Goal: Transaction & Acquisition: Purchase product/service

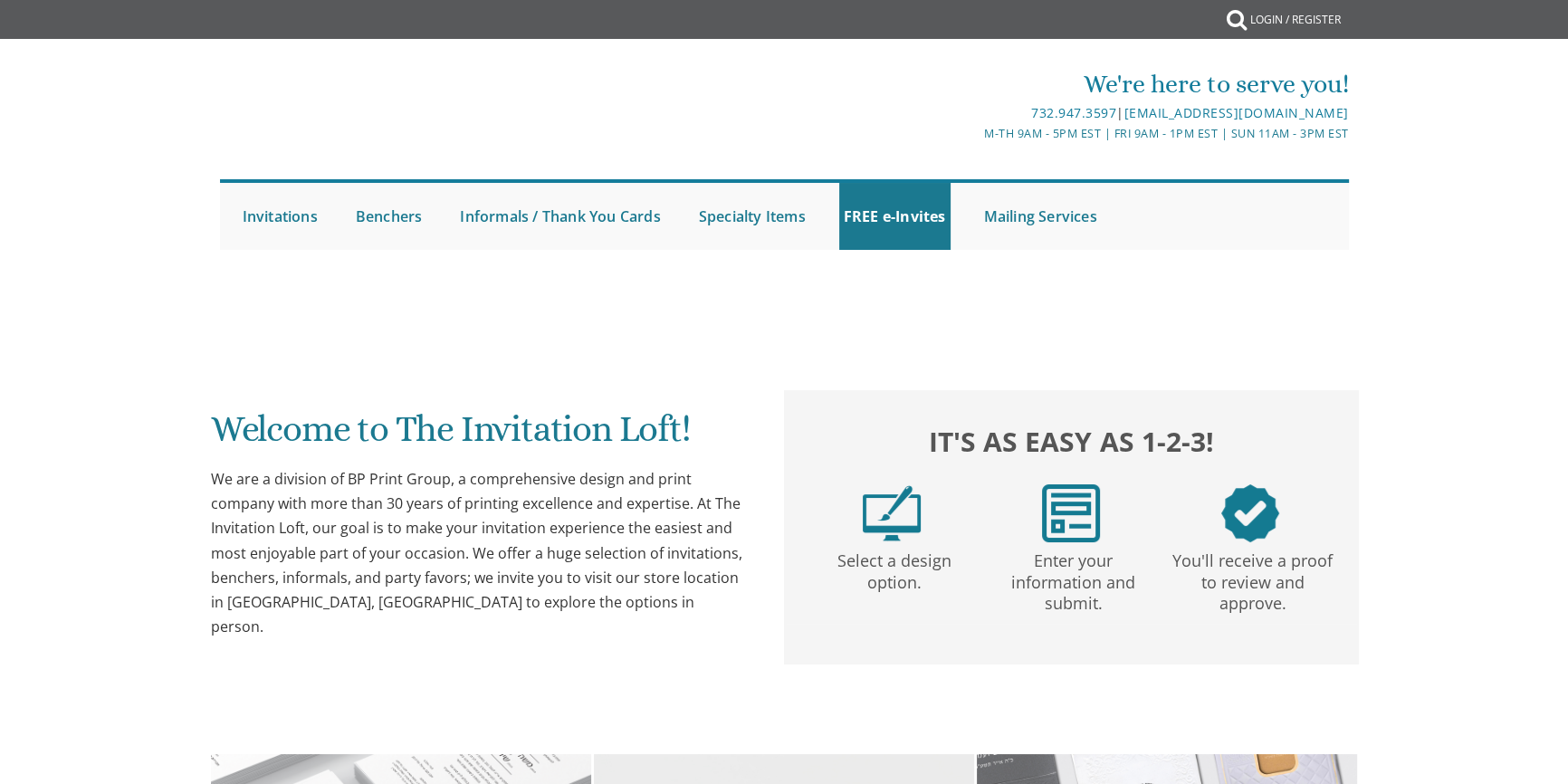
scroll to position [39, 0]
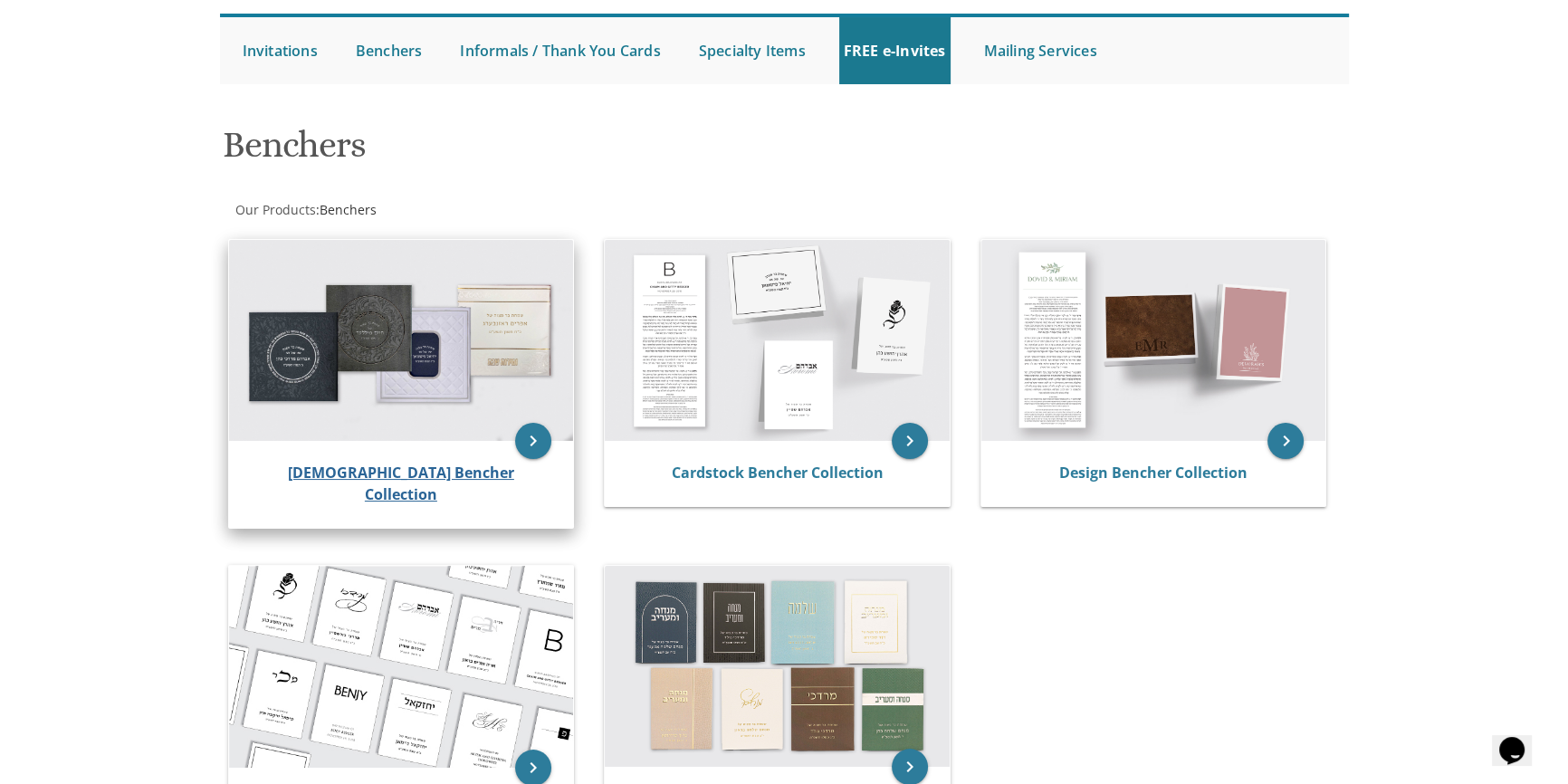
scroll to position [164, 0]
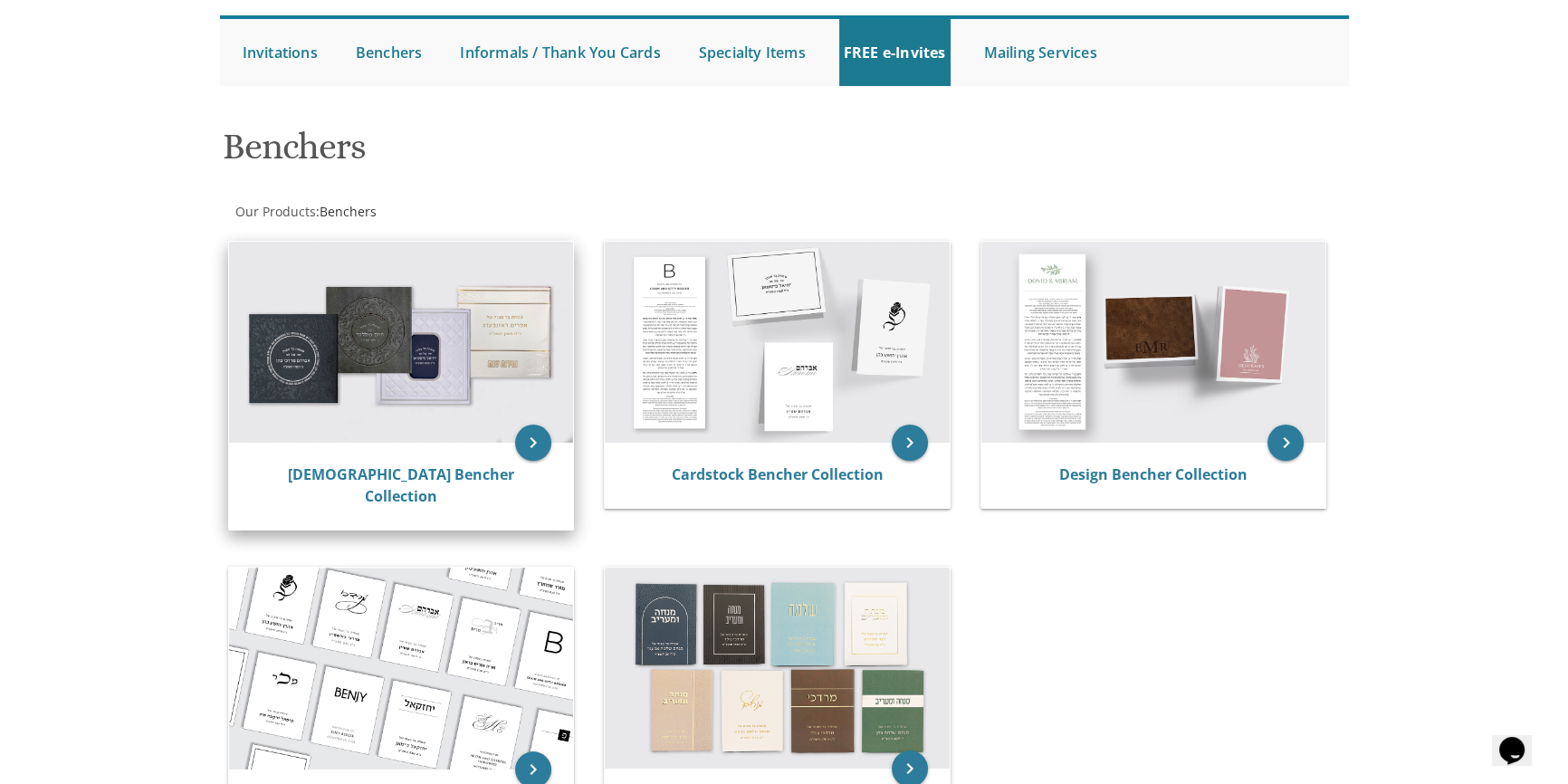
click at [354, 332] on img at bounding box center [401, 342] width 345 height 201
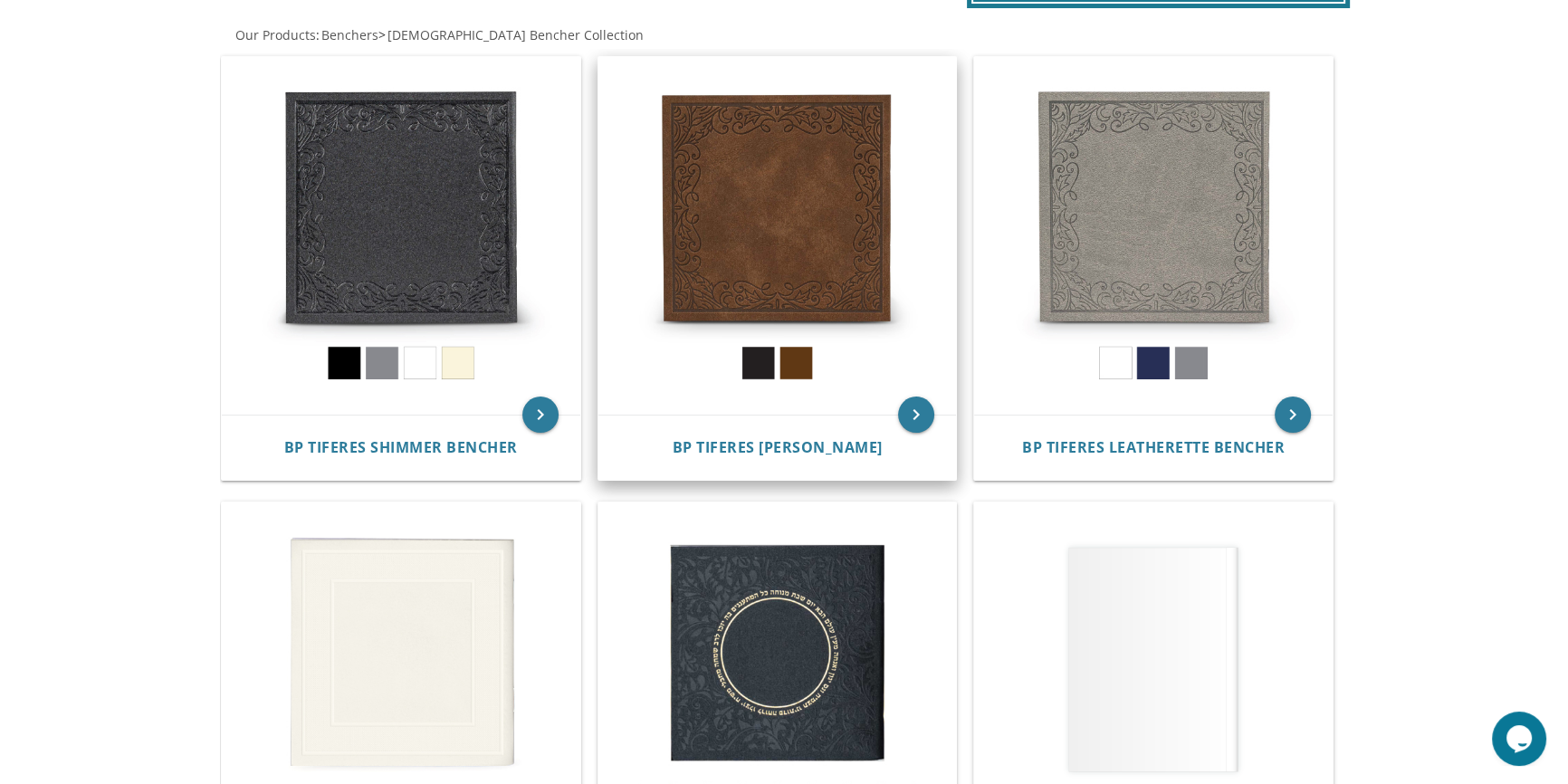
scroll to position [329, 0]
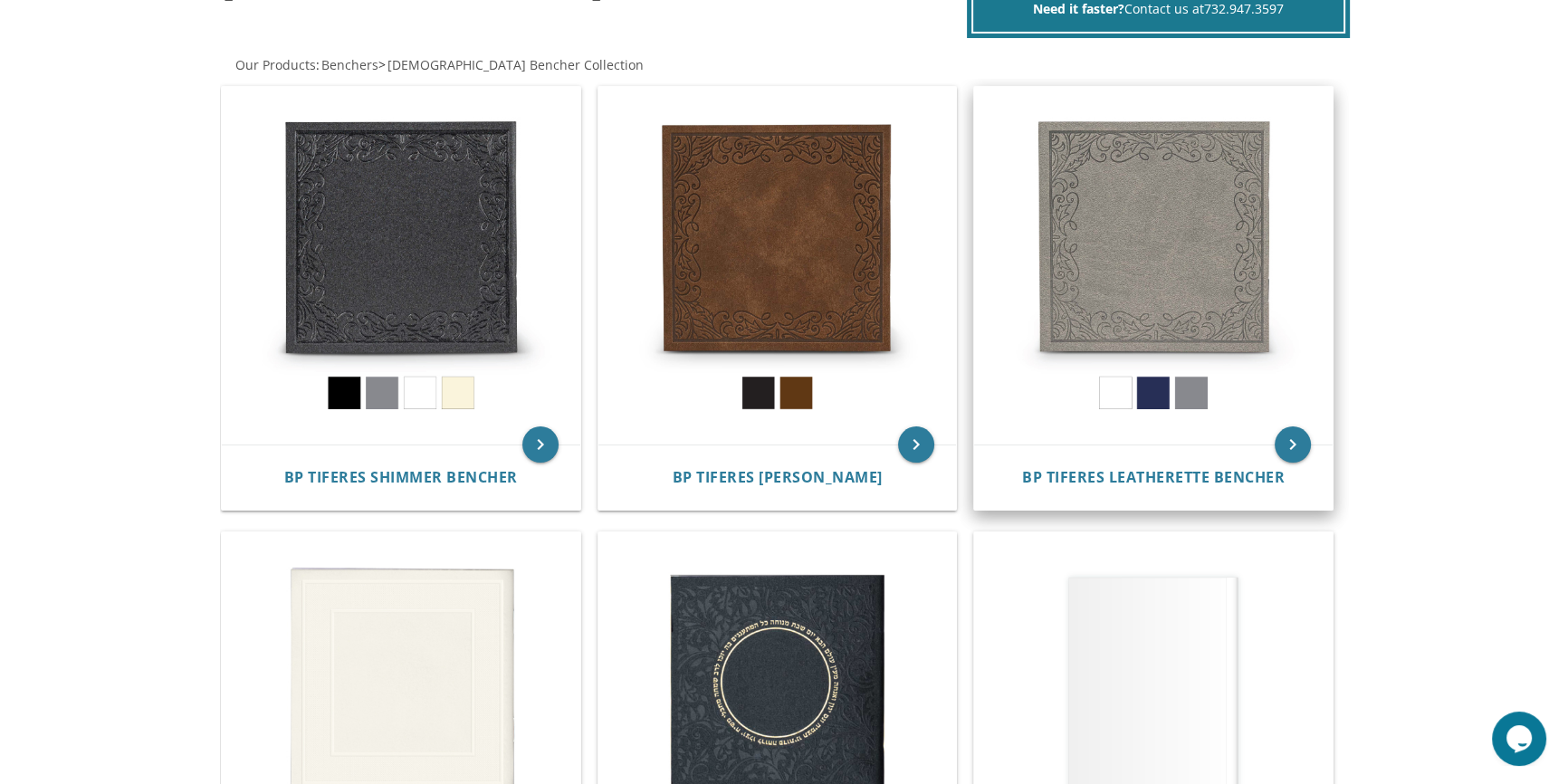
click at [1170, 232] on img at bounding box center [1153, 266] width 359 height 359
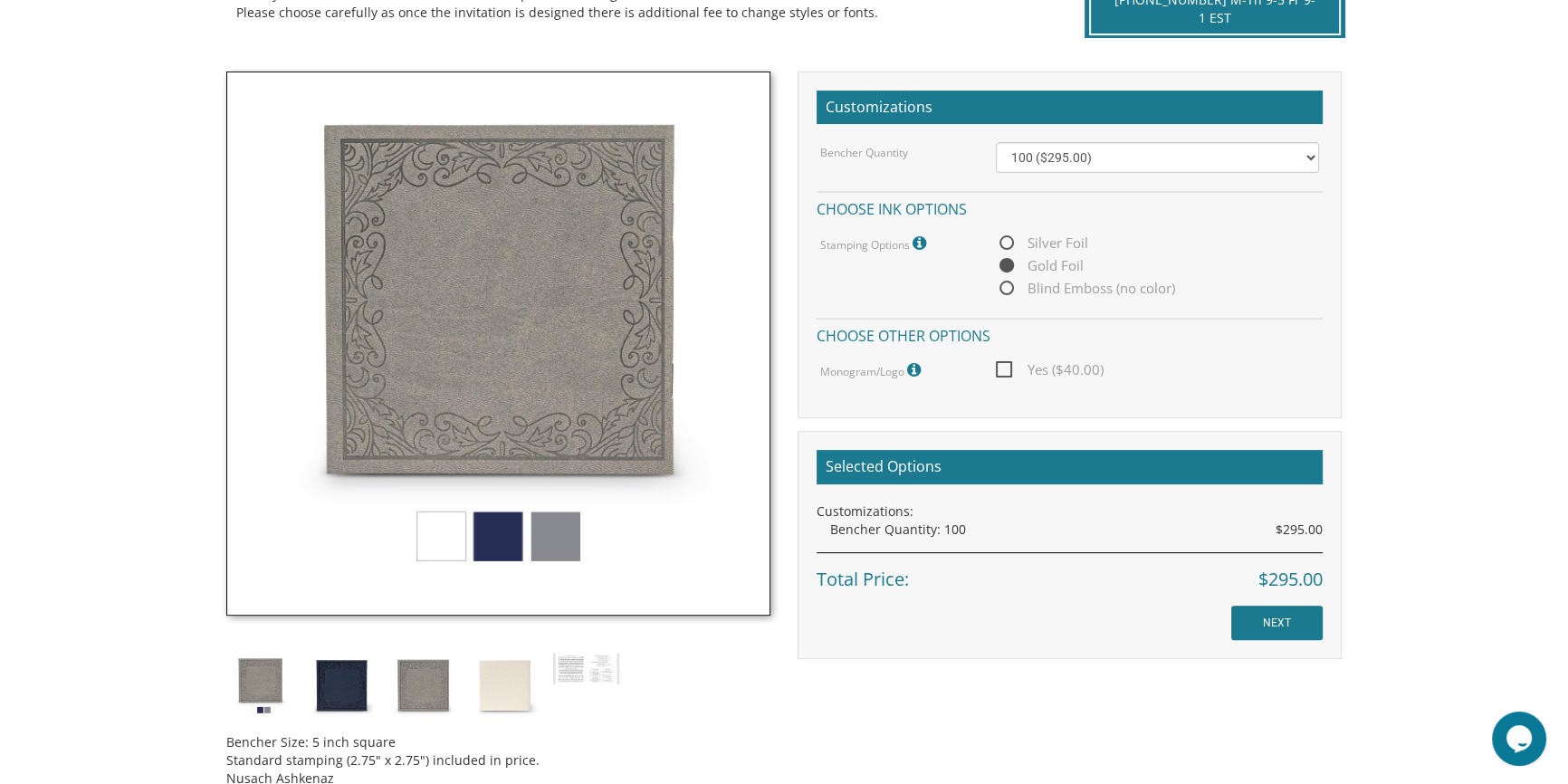
scroll to position [576, 0]
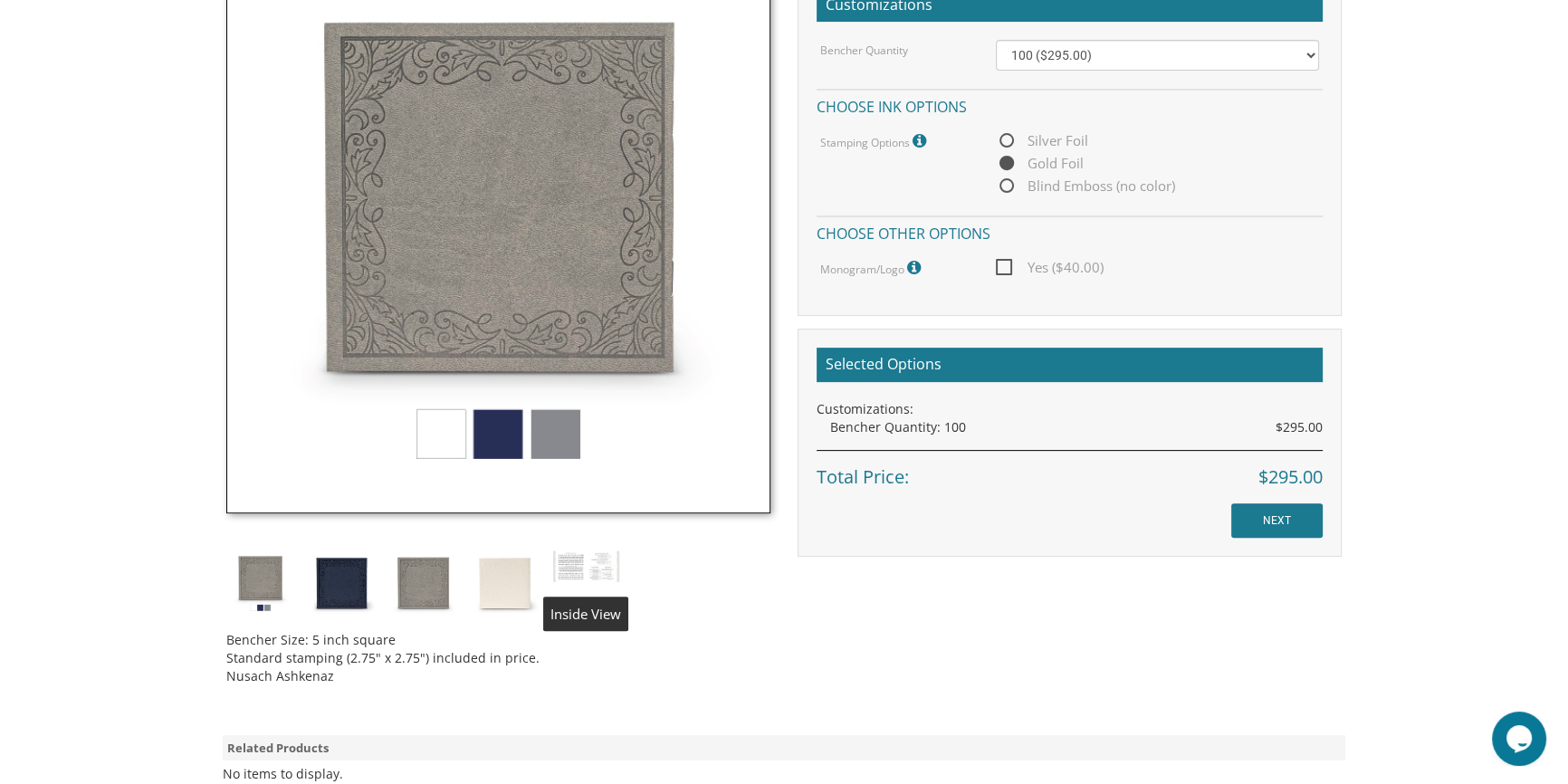
click at [580, 571] on img at bounding box center [586, 566] width 68 height 34
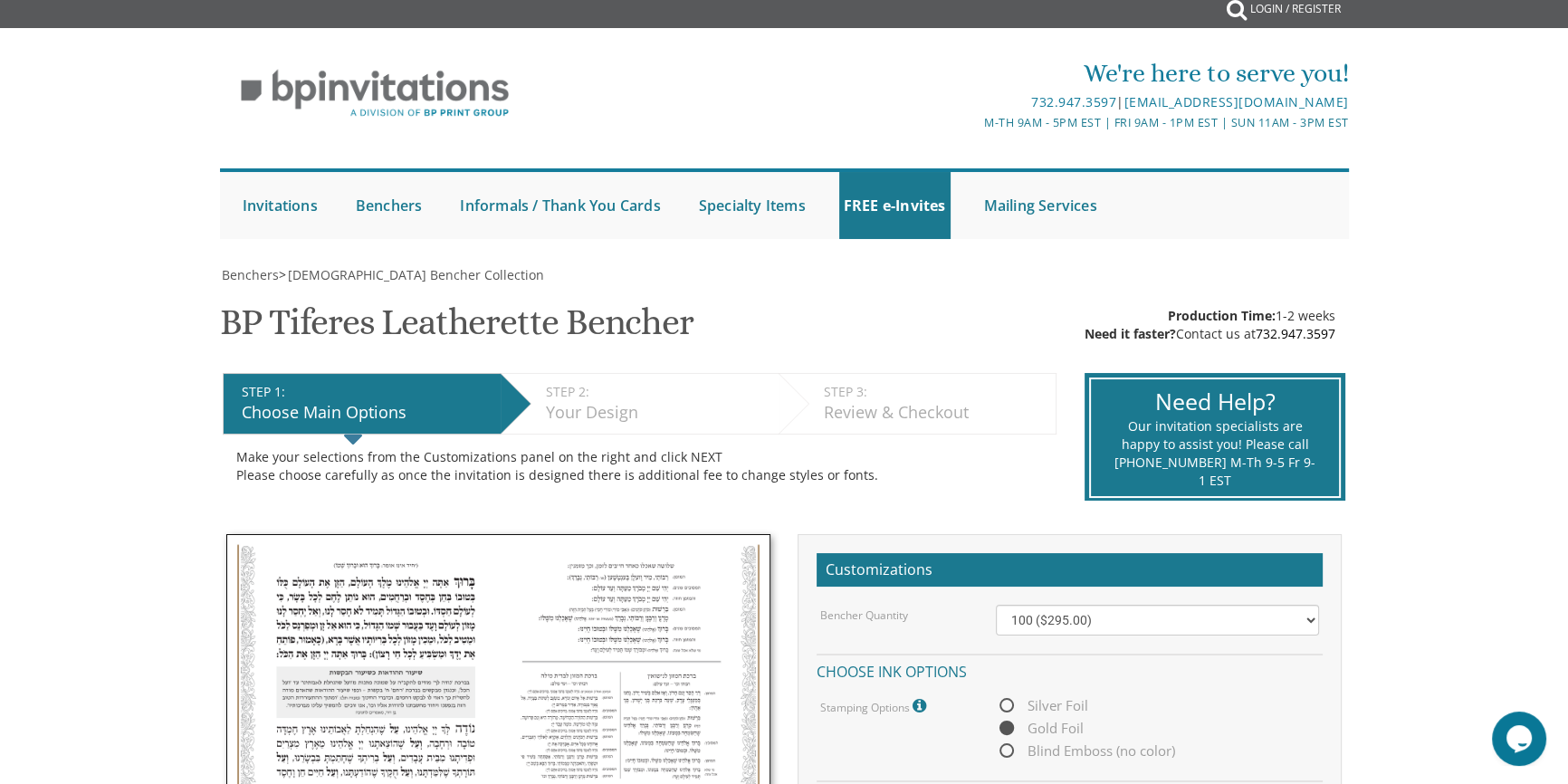
scroll to position [0, 0]
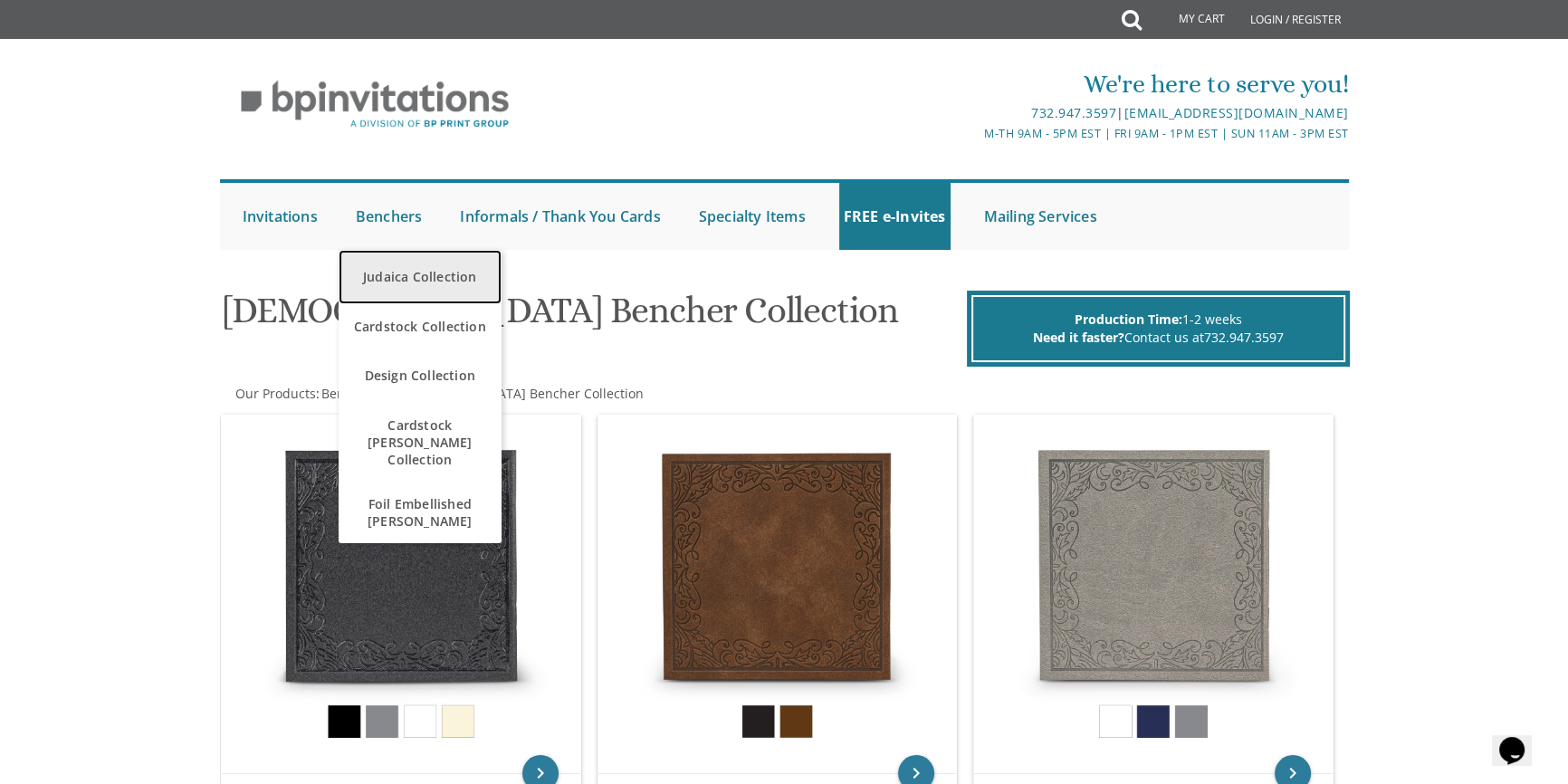
click at [421, 272] on link "Judaica Collection" at bounding box center [420, 276] width 163 height 54
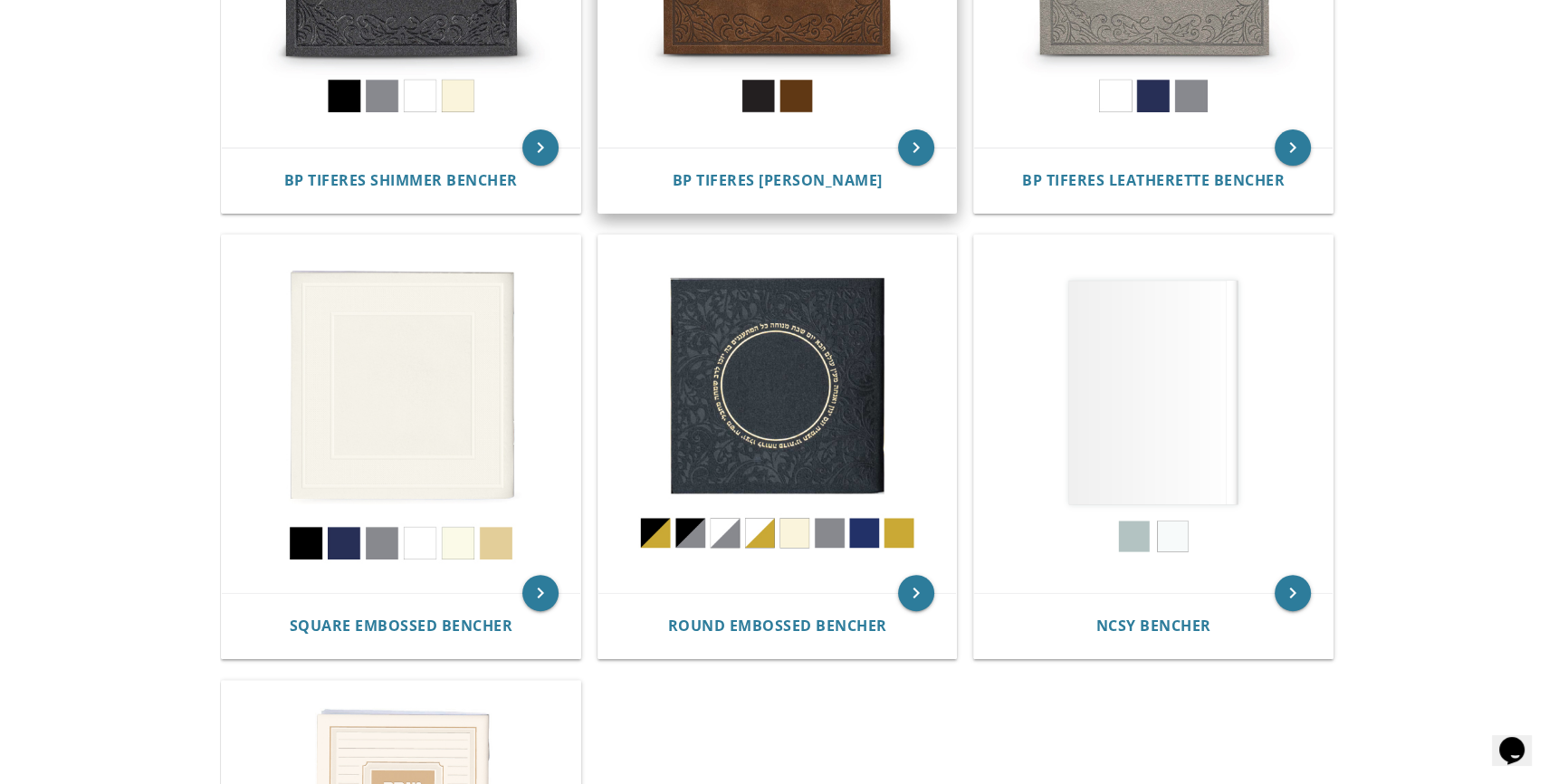
scroll to position [741, 0]
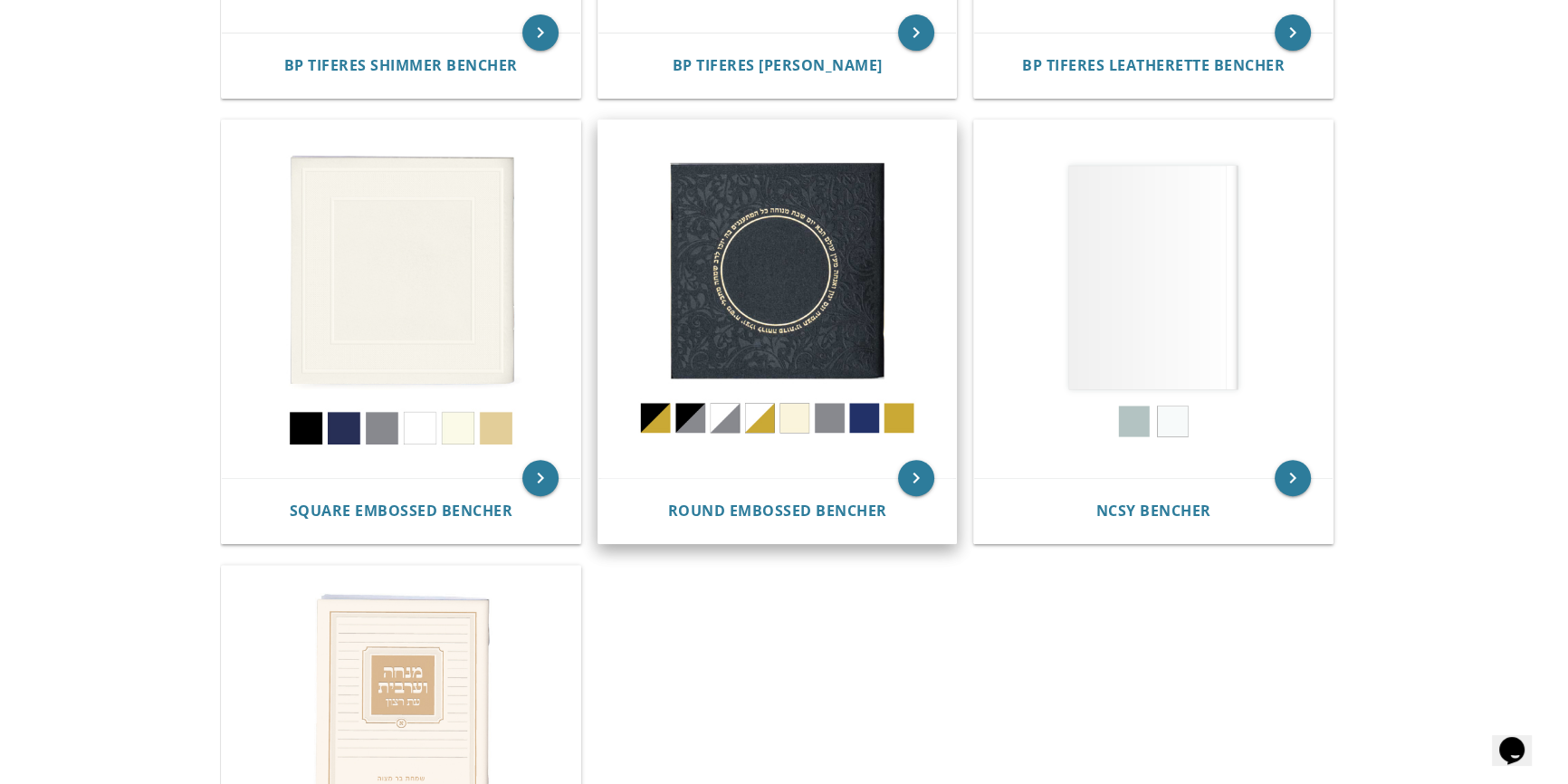
click at [787, 268] on img at bounding box center [778, 300] width 359 height 359
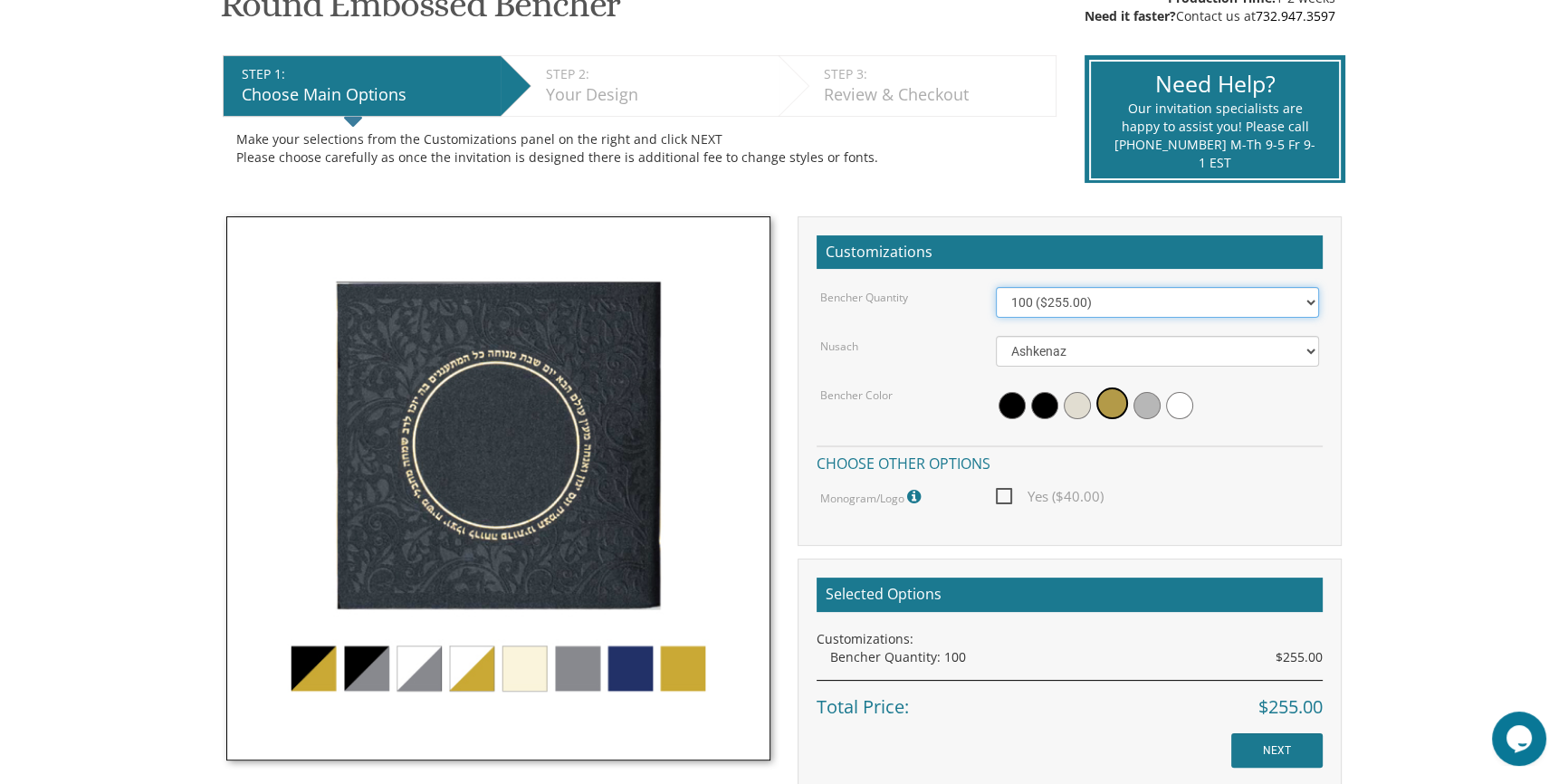
click at [1087, 301] on select "100 ($255.00) 200 ($510.00) 300 ($765.00) 400 ($1,020.00) 500 ($1,275.00)" at bounding box center [1158, 302] width 324 height 30
select select "200"
click at [996, 287] on select "100 ($255.00) 200 ($510.00) 300 ($765.00) 400 ($1,020.00) 500 ($1,275.00)" at bounding box center [1158, 302] width 324 height 30
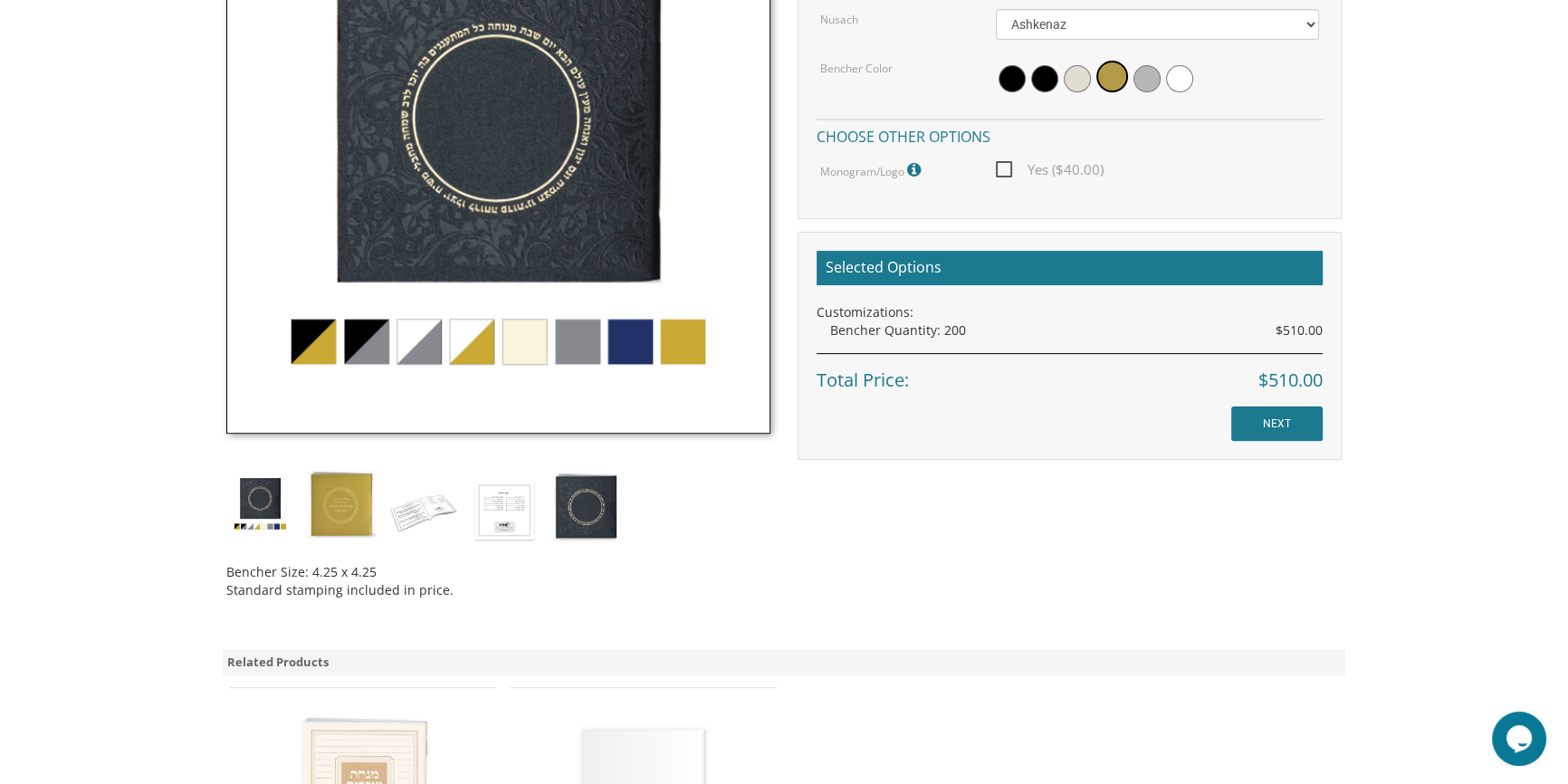
scroll to position [658, 0]
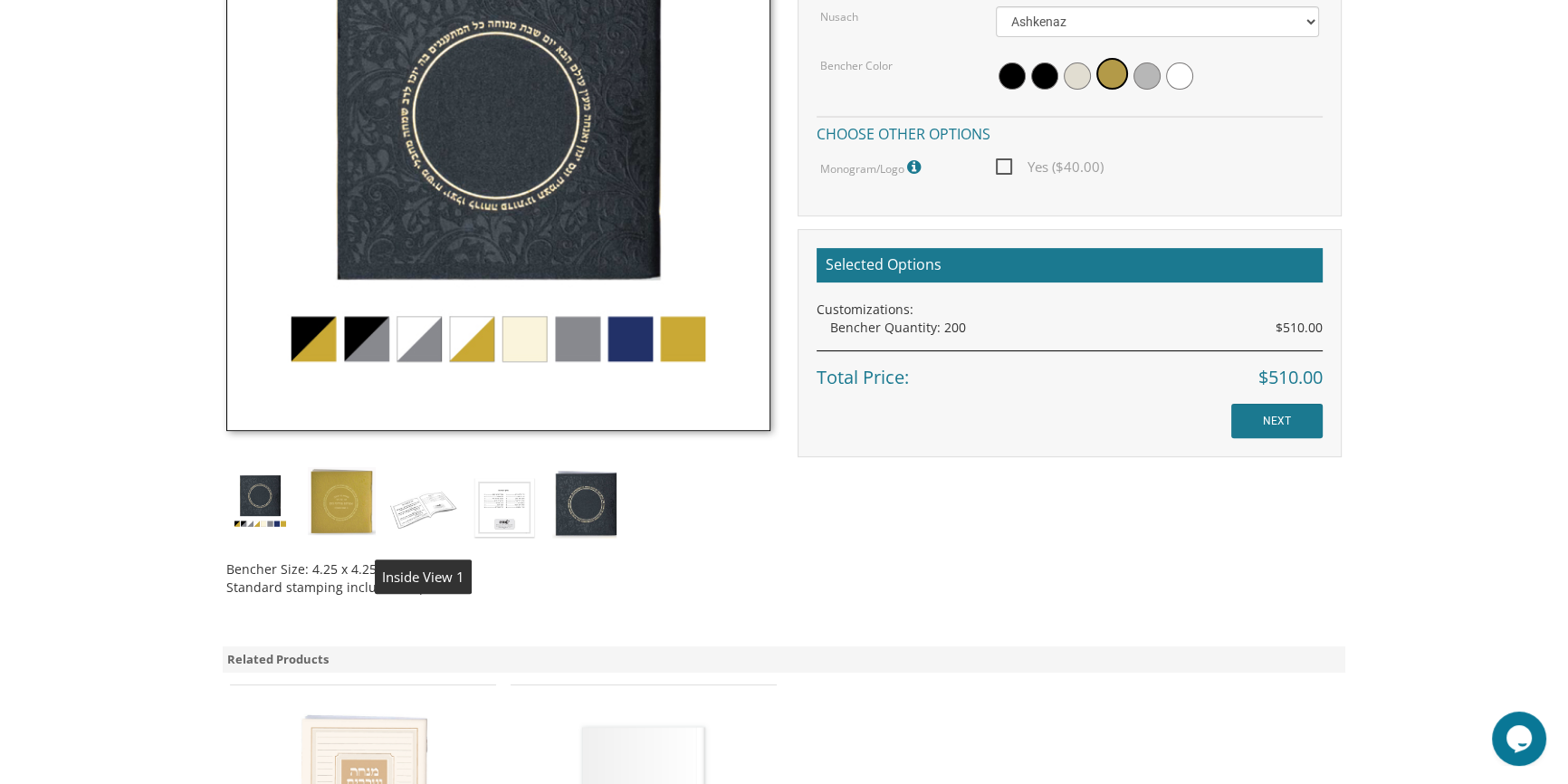
click at [433, 508] on img at bounding box center [423, 507] width 68 height 80
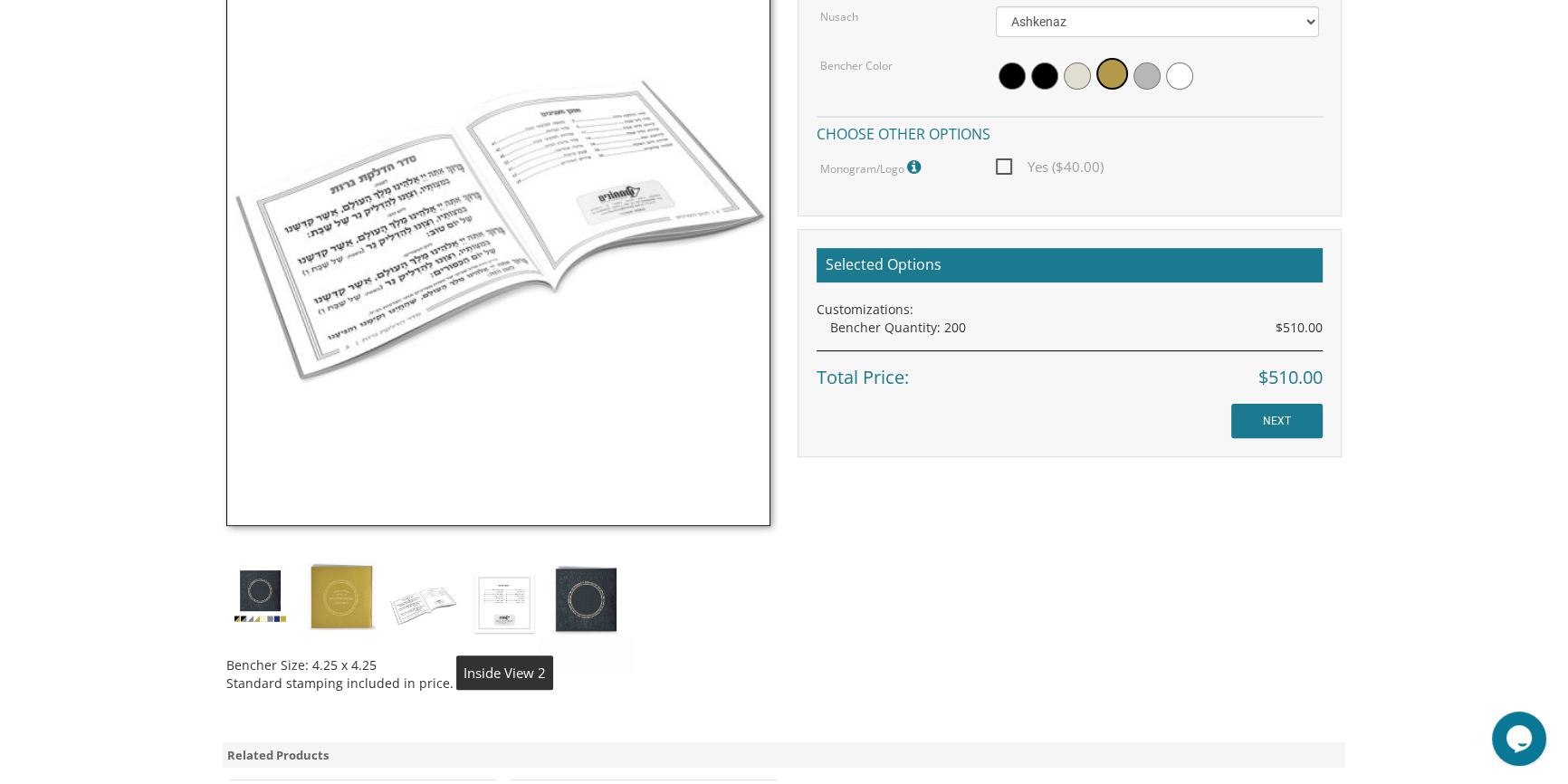
click at [502, 600] on img at bounding box center [504, 602] width 68 height 80
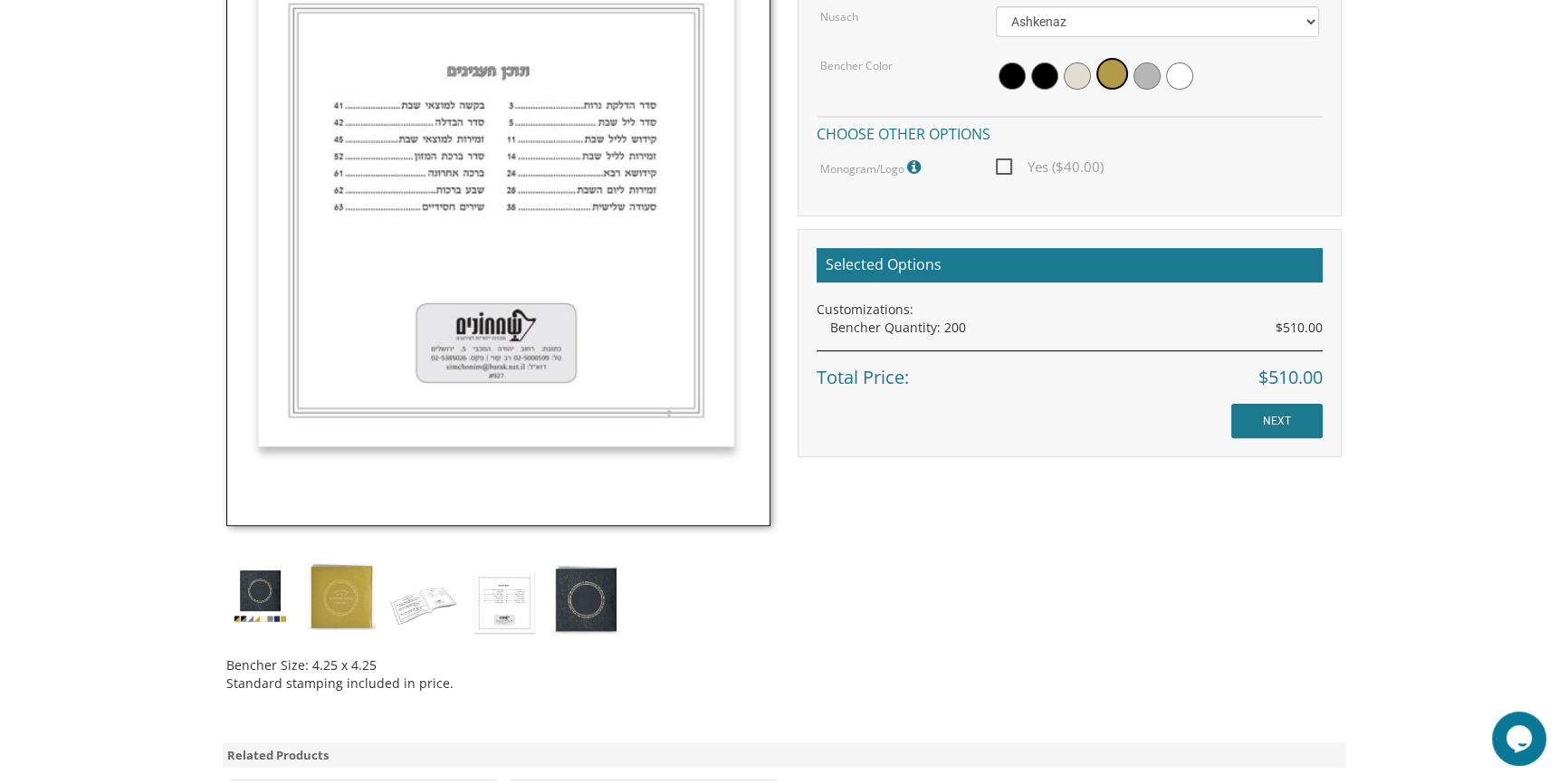
click at [941, 568] on div "Bencher Size: 4.25 x 4.25 Standard stamping included in price. Customizations B…" at bounding box center [783, 296] width 1142 height 819
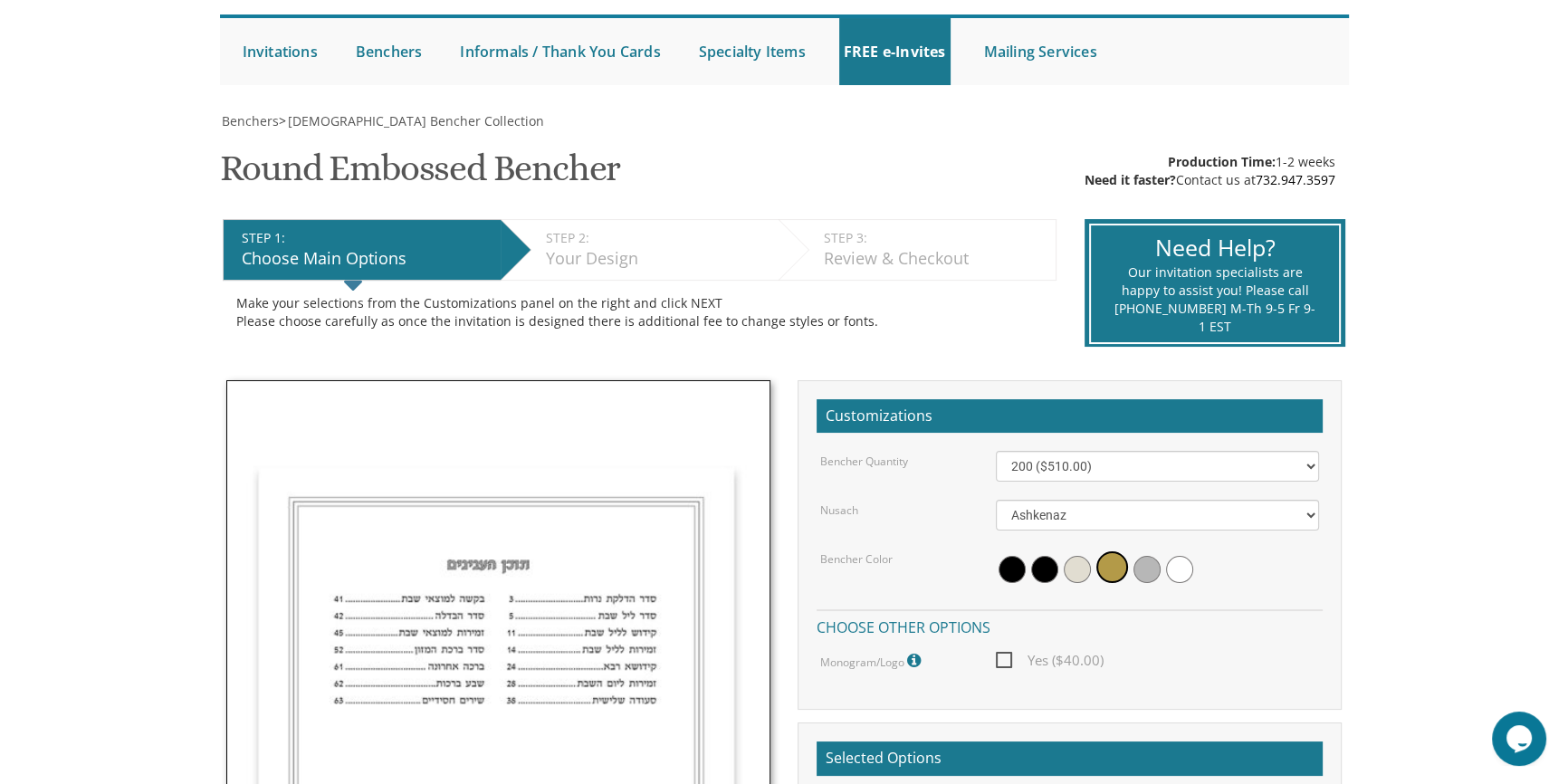
scroll to position [164, 0]
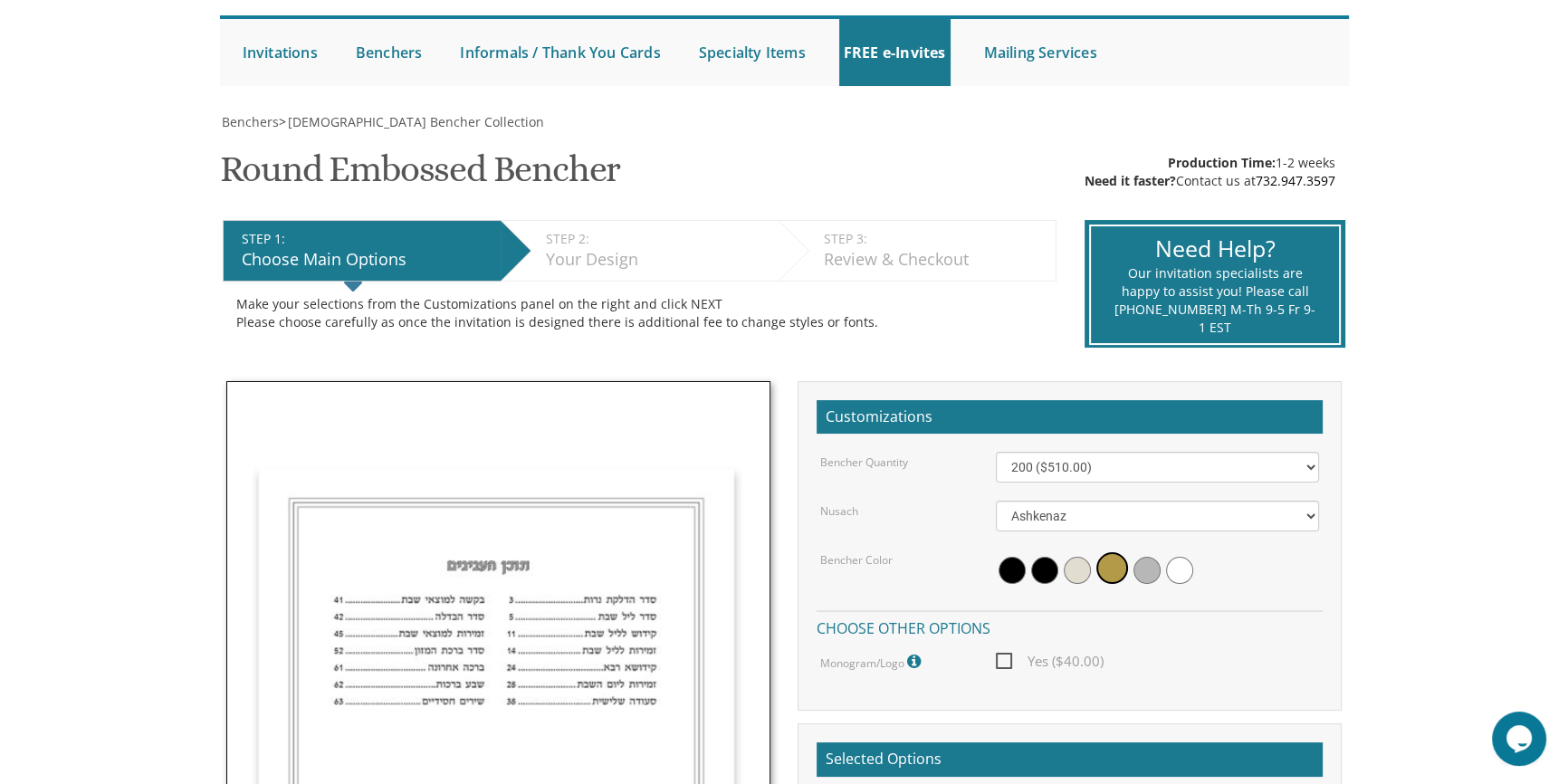
click at [1001, 661] on span "Yes ($40.00)" at bounding box center [1049, 661] width 108 height 23
click at [1001, 661] on input "Yes ($40.00)" at bounding box center [1001, 659] width 12 height 12
checkbox input "true"
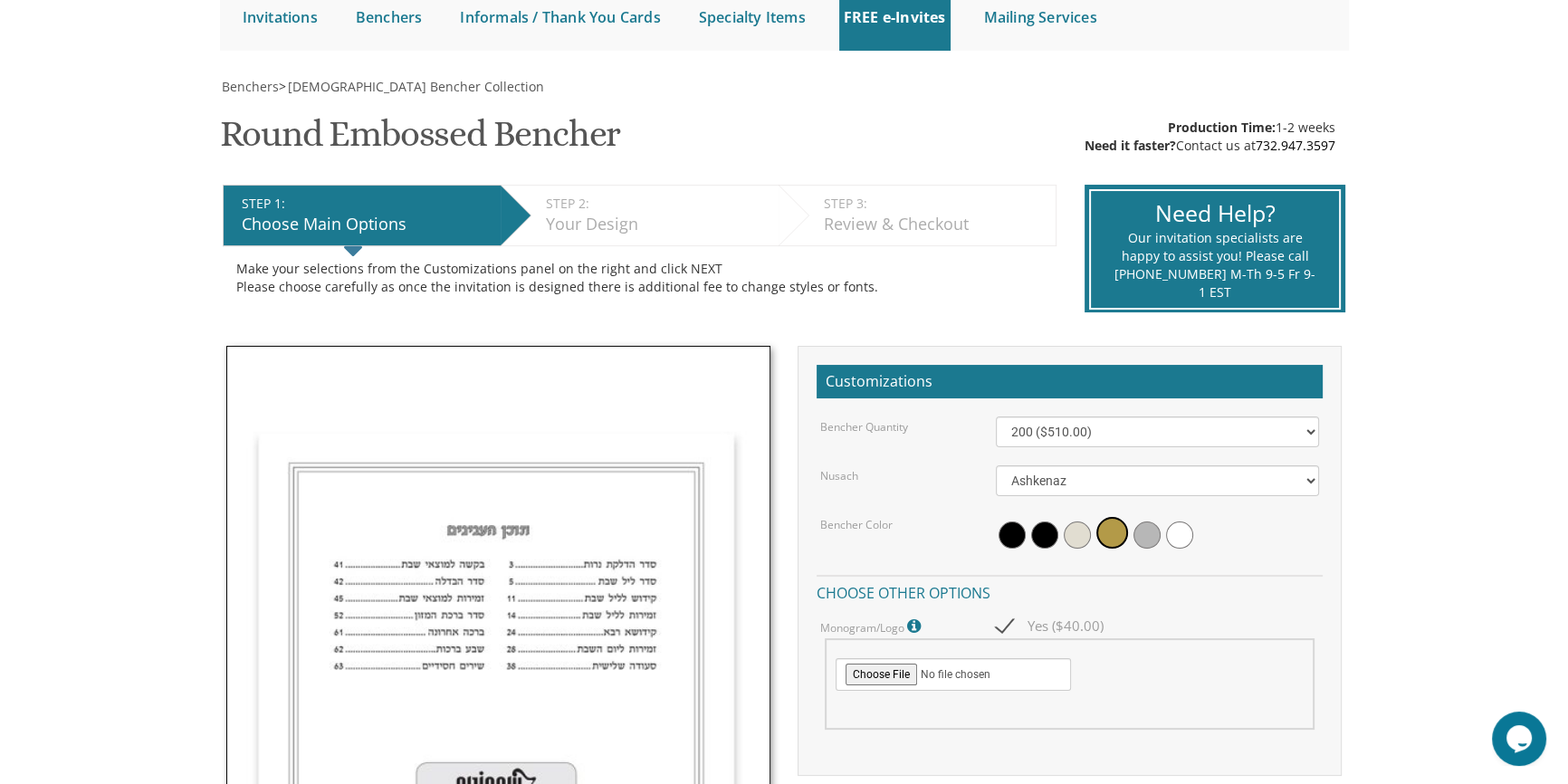
scroll to position [247, 0]
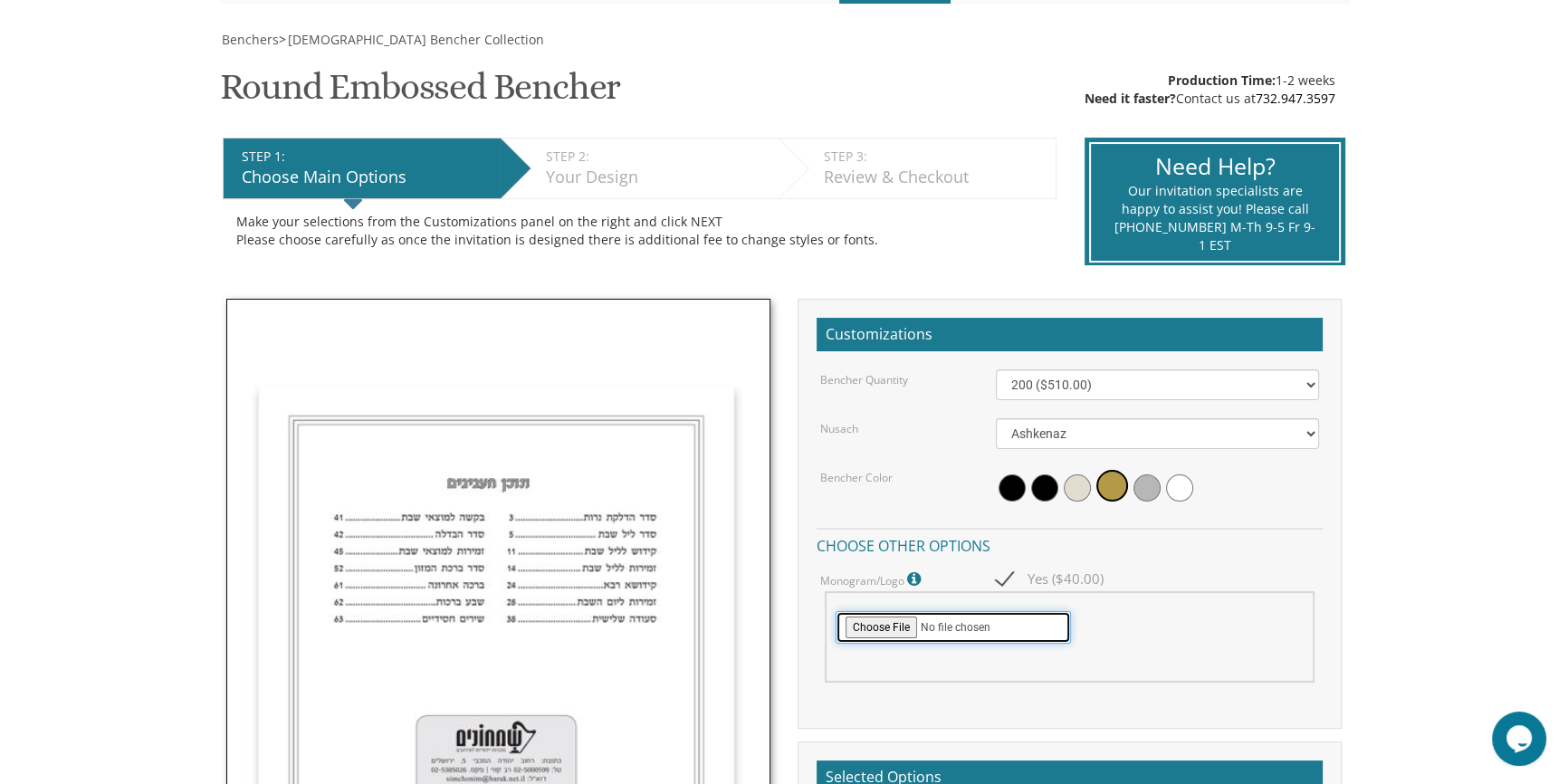
click at [890, 624] on input "file" at bounding box center [953, 627] width 236 height 32
type input "C:\fakepath\image000000.jpg"
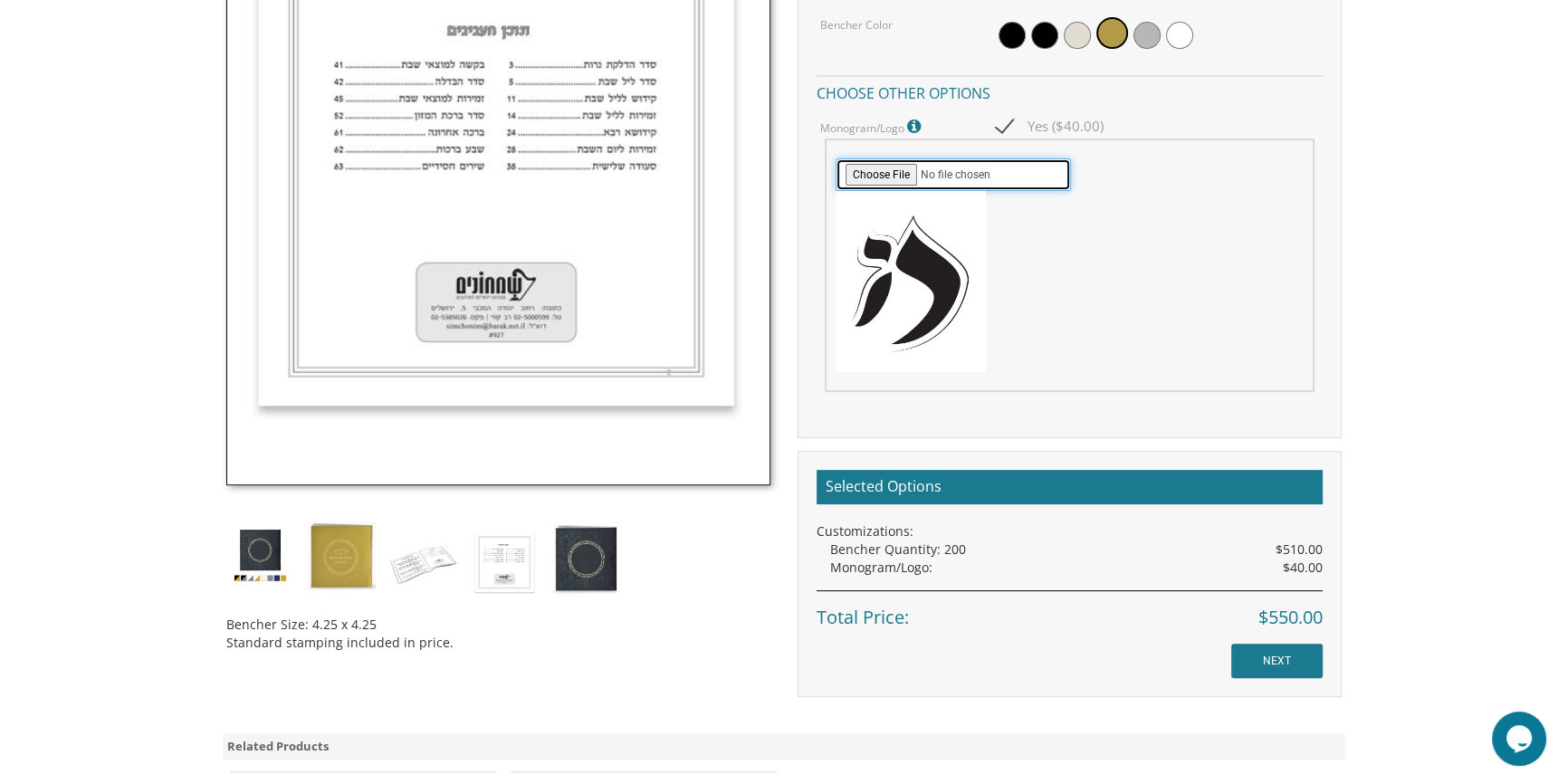
scroll to position [741, 0]
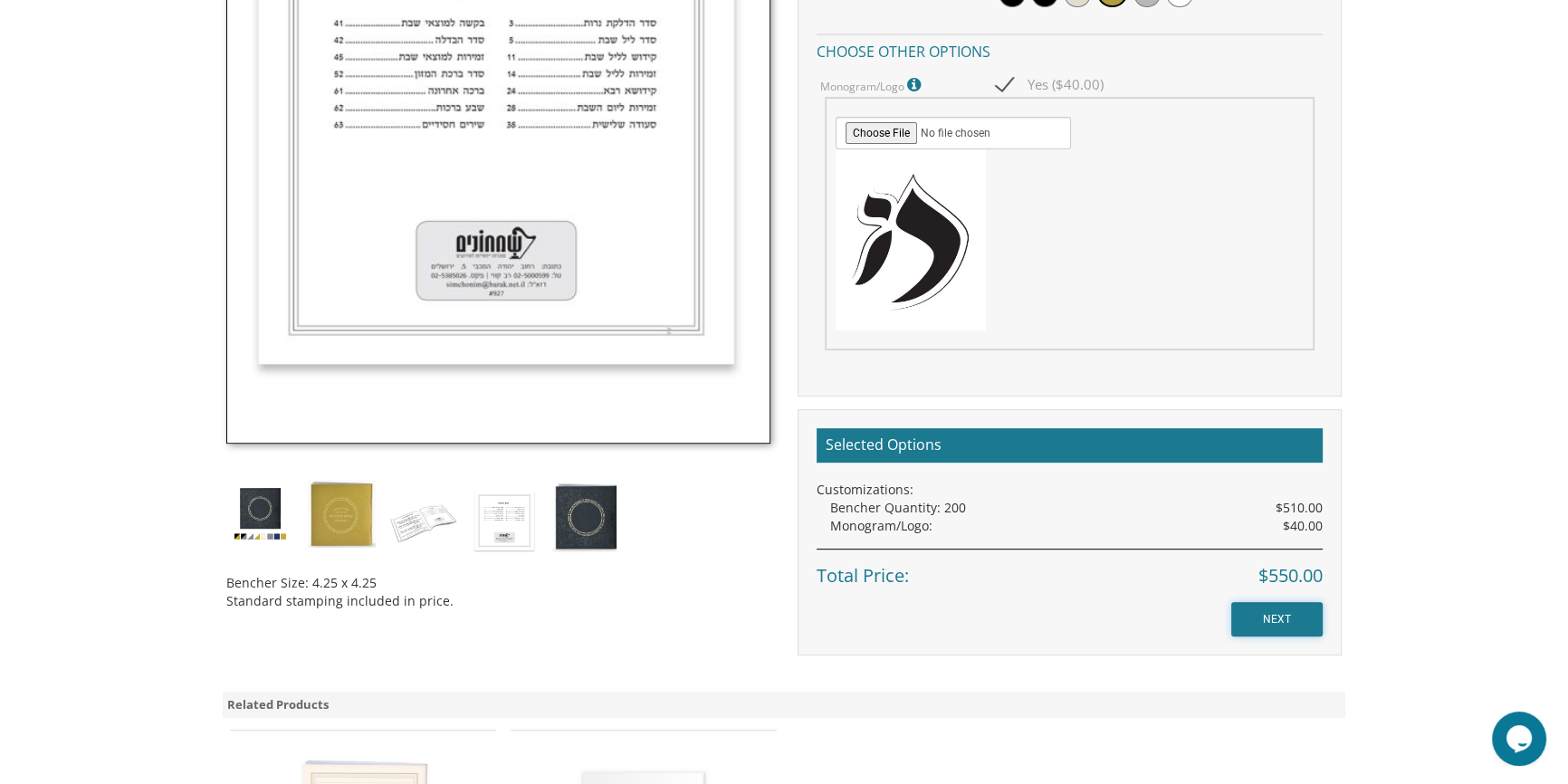
click at [1278, 617] on input "NEXT" at bounding box center [1276, 618] width 91 height 34
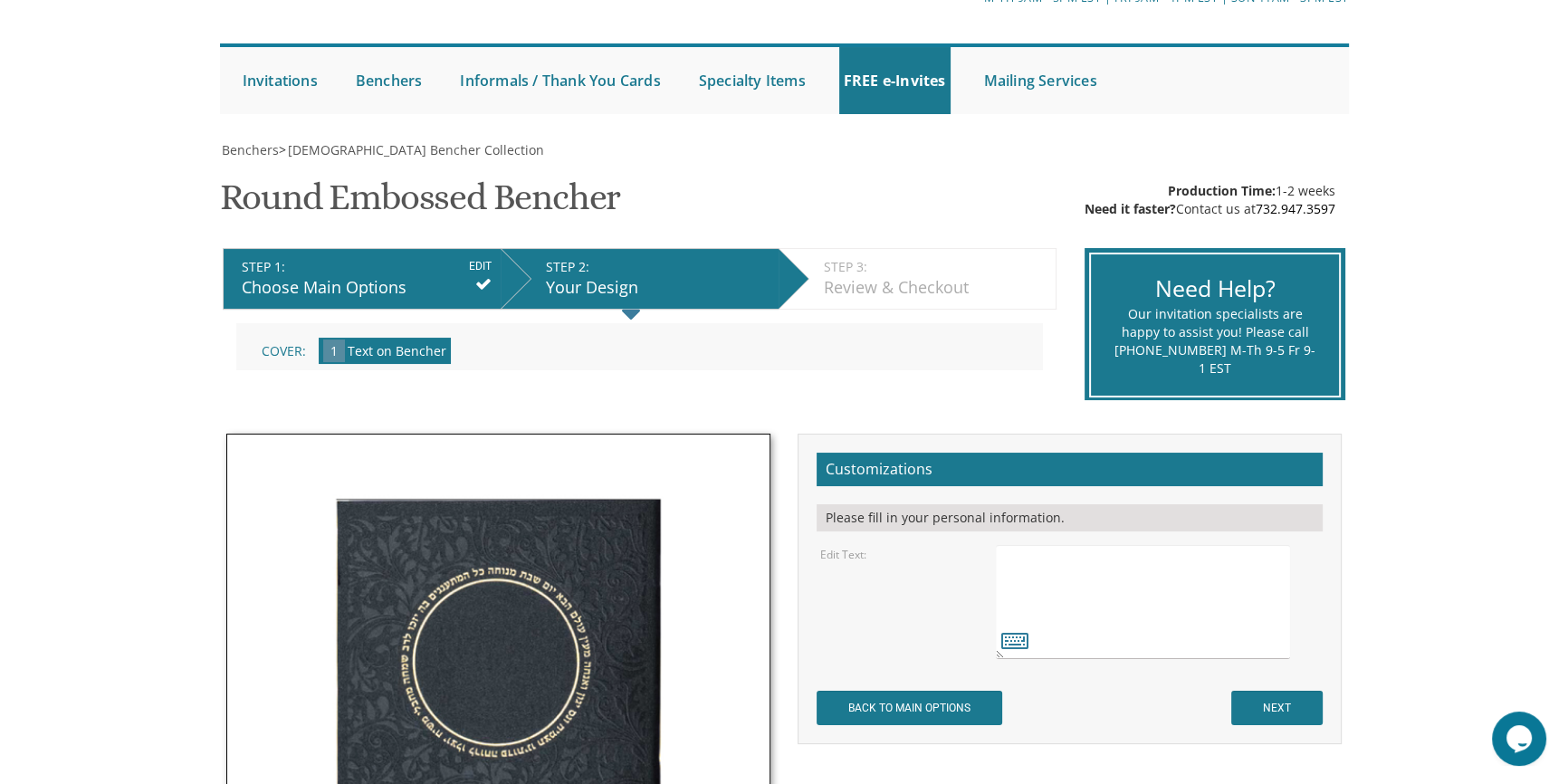
scroll to position [164, 0]
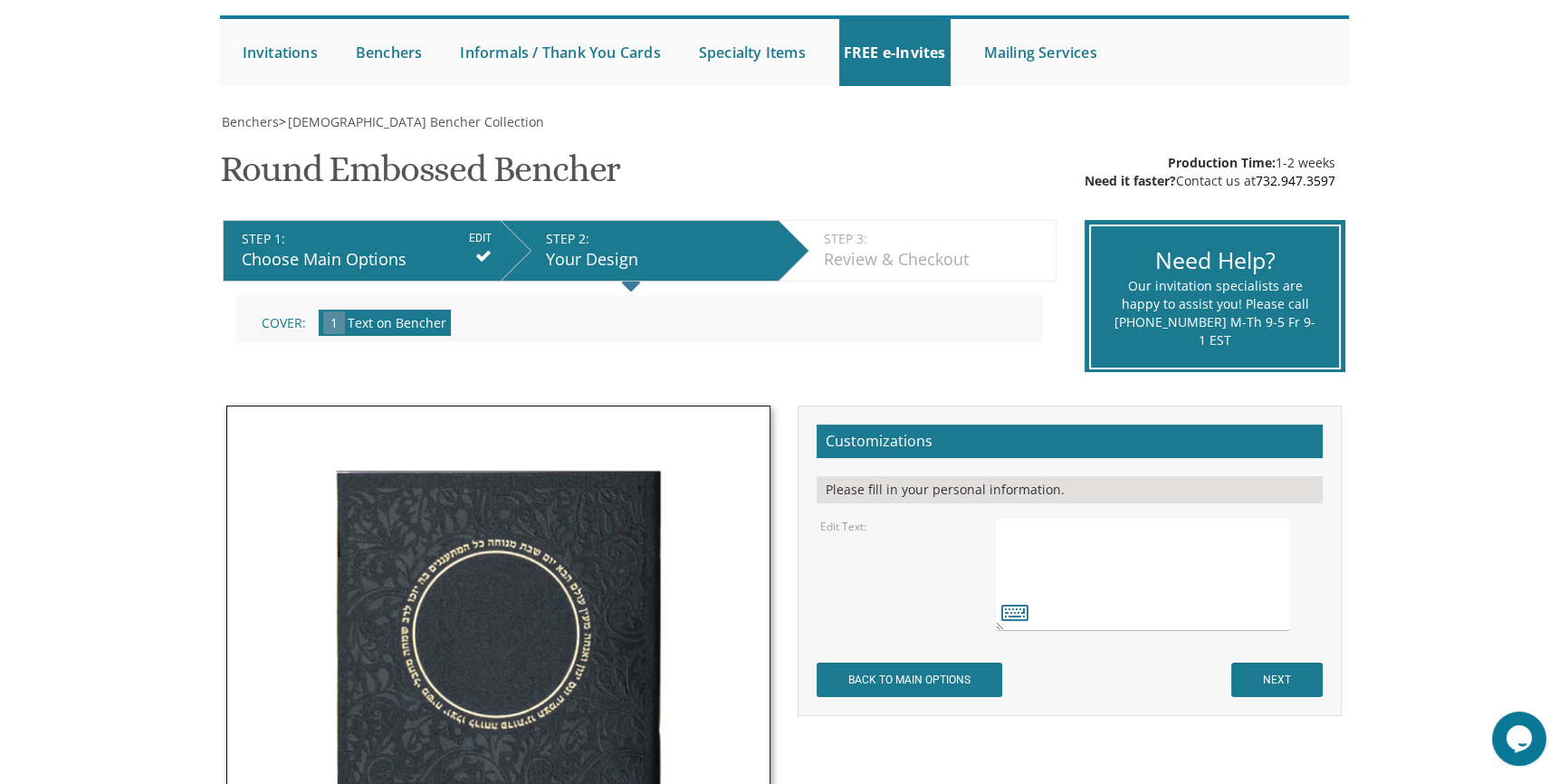
click at [1036, 534] on textarea at bounding box center [1143, 574] width 294 height 114
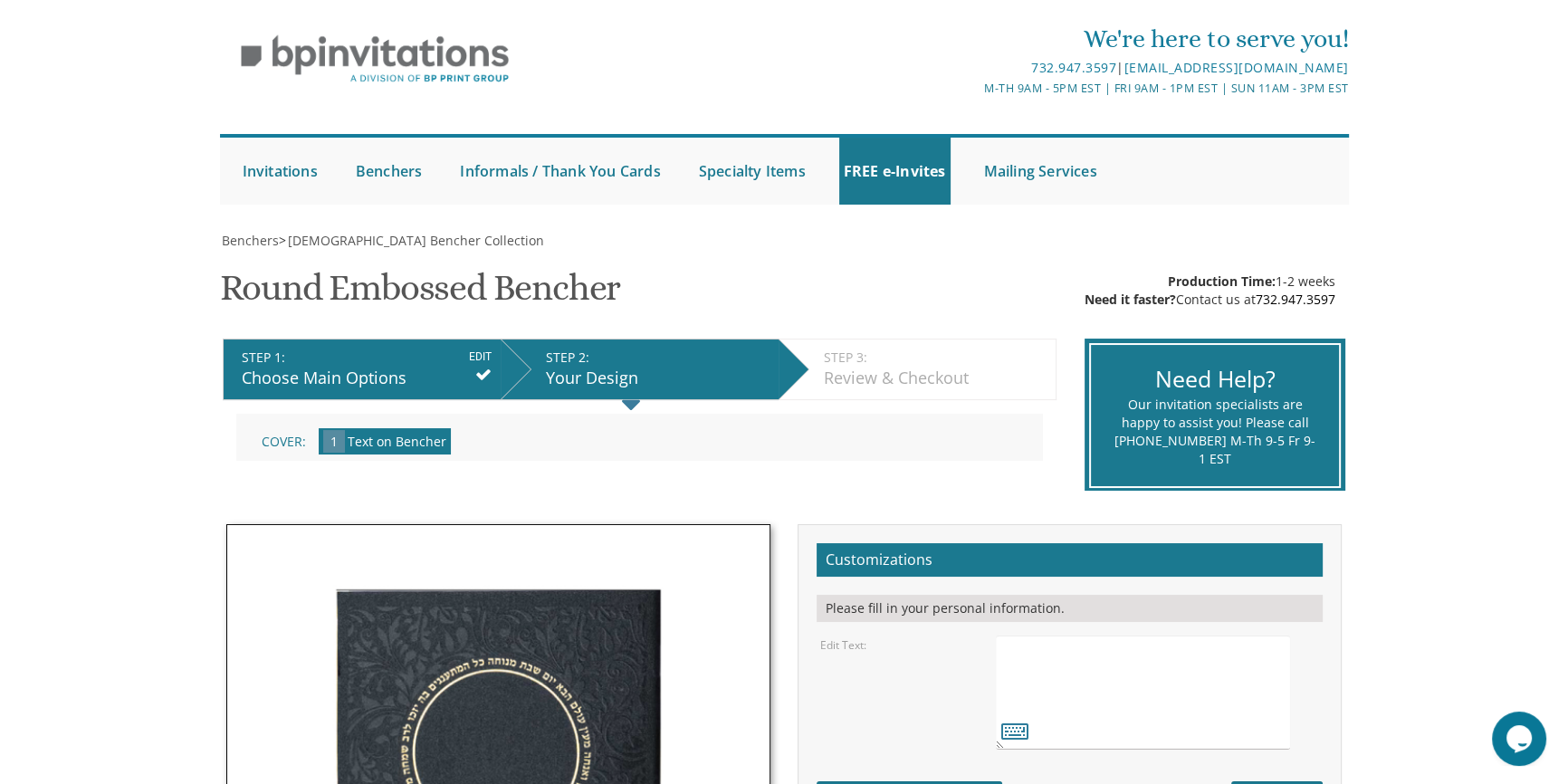
scroll to position [0, 0]
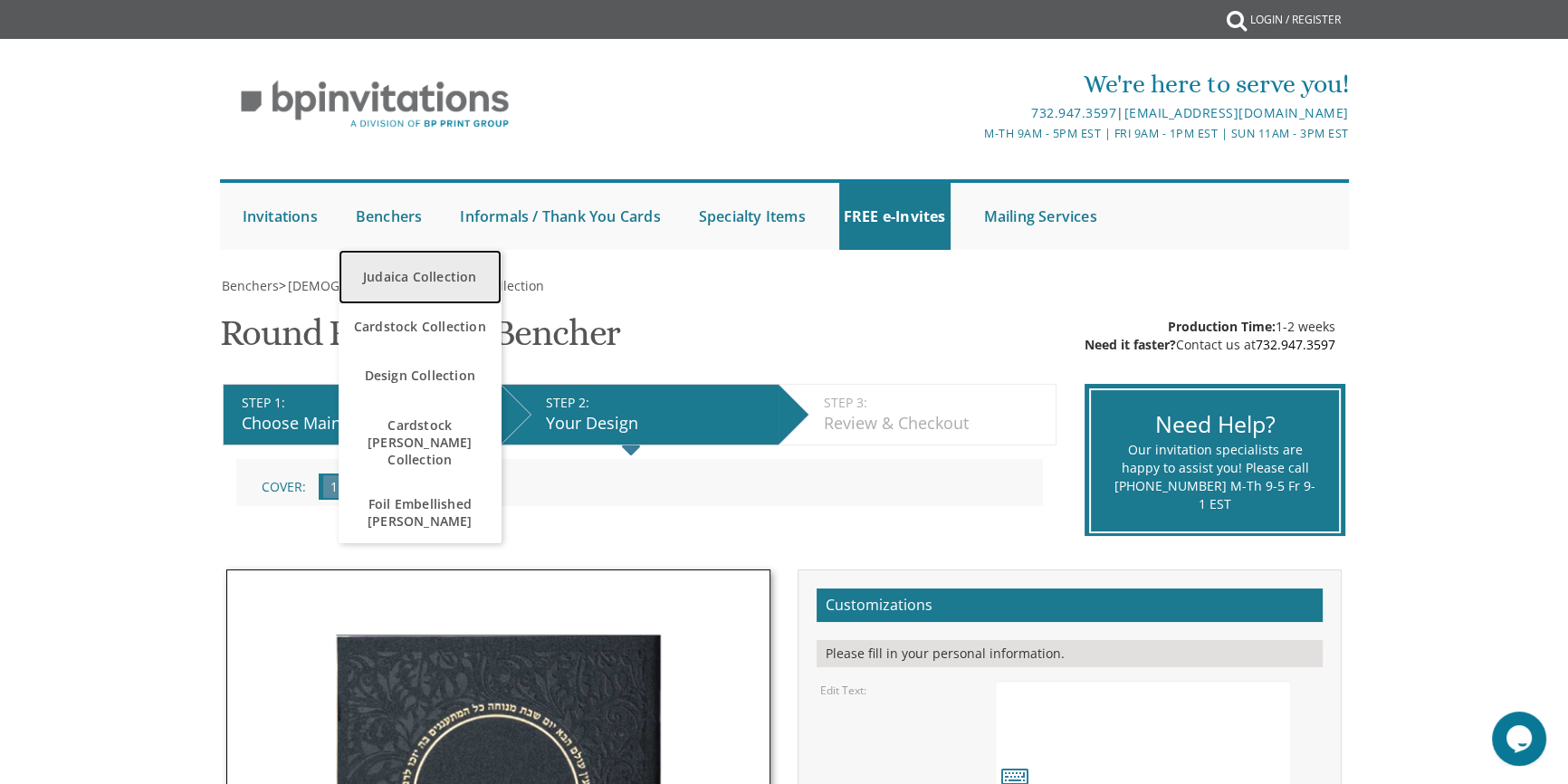
click at [388, 266] on link "Judaica Collection" at bounding box center [420, 276] width 163 height 54
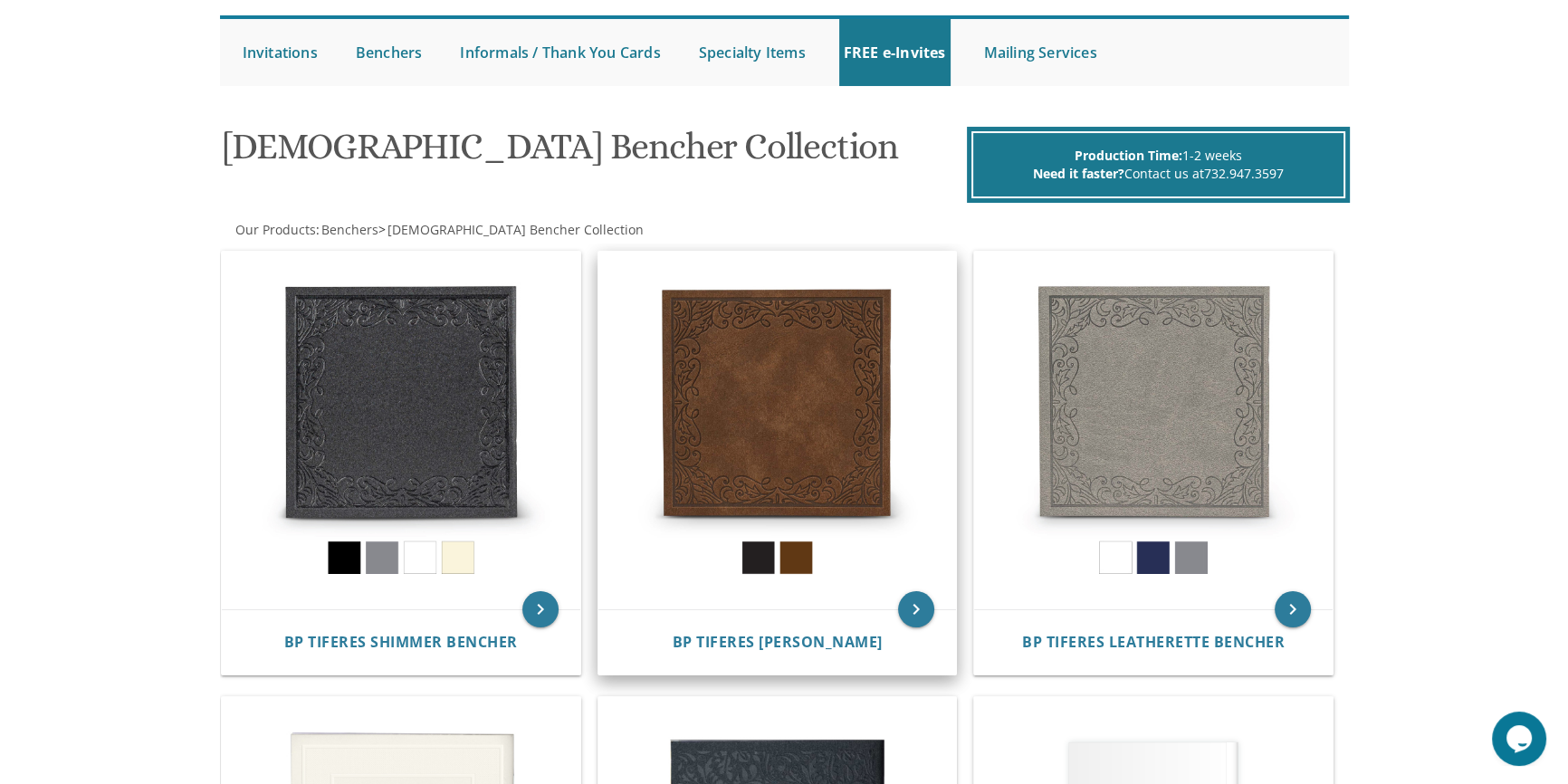
scroll to position [329, 0]
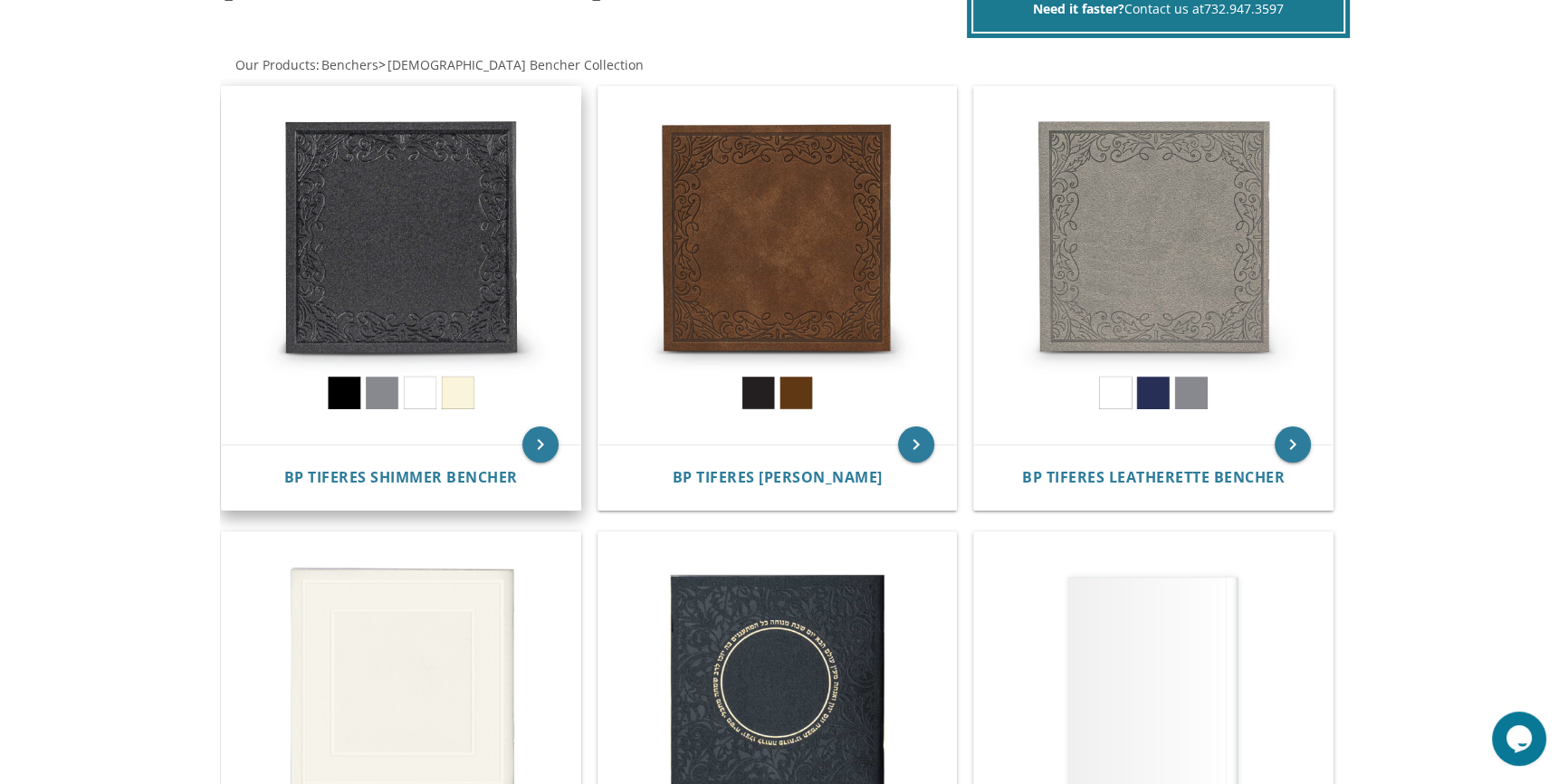
click at [380, 295] on img at bounding box center [401, 266] width 359 height 359
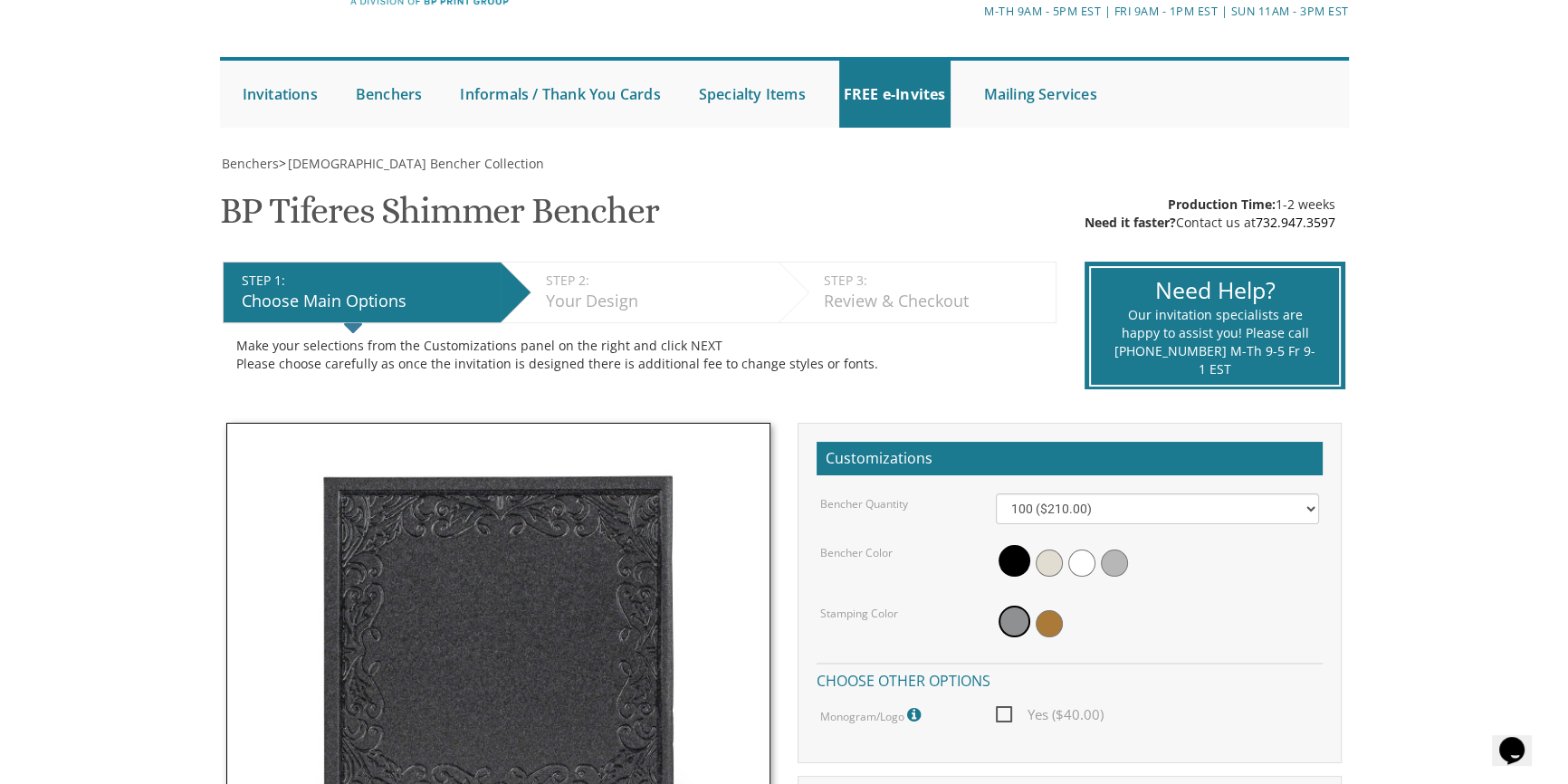
scroll to position [164, 0]
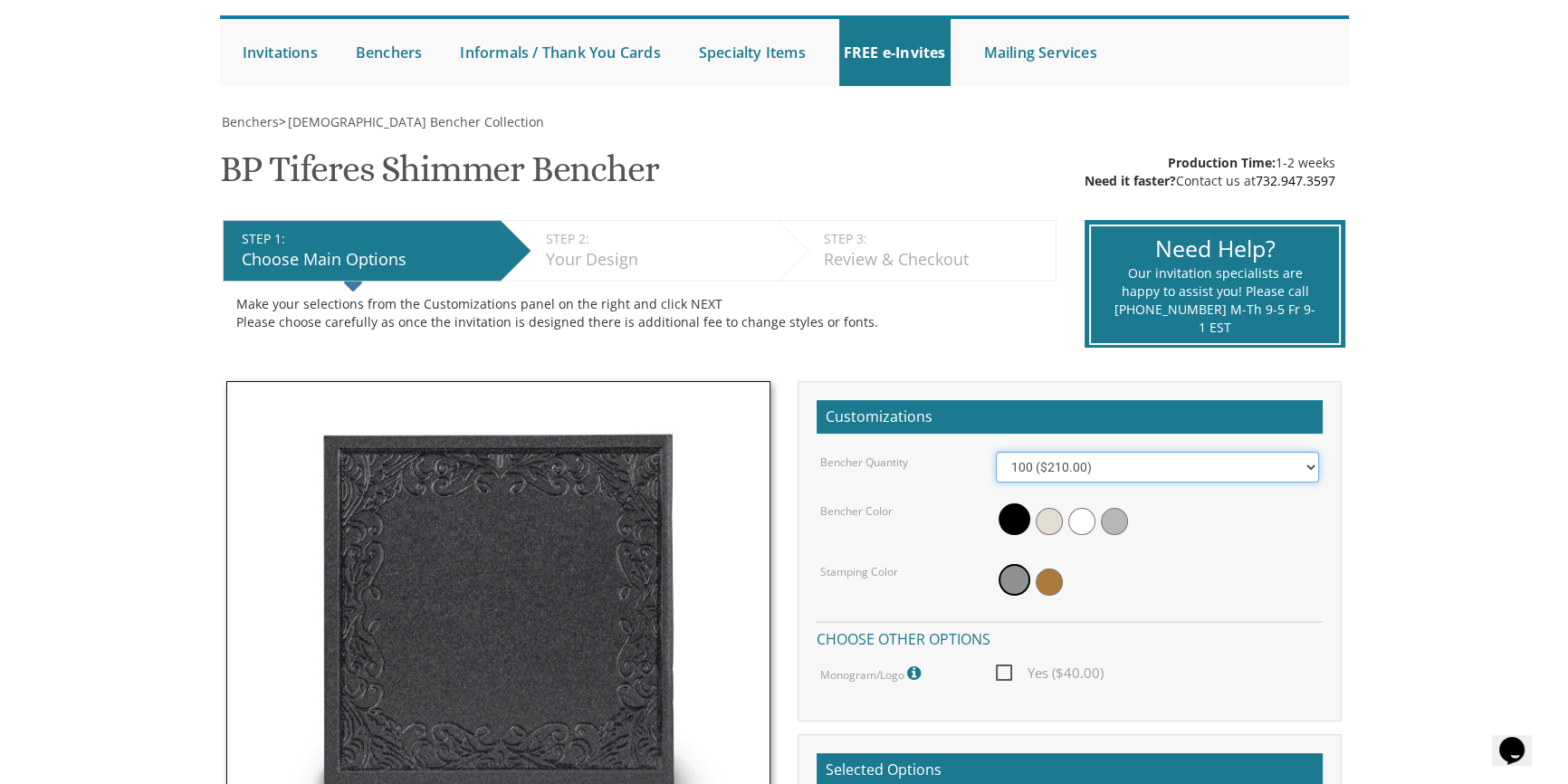
click at [1096, 470] on select "100 ($210.00) 200 ($420.00) 300 ($630.00) 400 ($840.00) 500 ($1,050.00)" at bounding box center [1158, 467] width 324 height 30
click at [734, 175] on div "Benchers > Judaica Bencher Collection BP Tiferes Shimmer Bencher SKU: bptiferes…" at bounding box center [784, 621] width 1129 height 1016
click at [1103, 467] on select "100 ($210.00) 200 ($420.00) 300 ($630.00) 400 ($840.00) 500 ($1,050.00)" at bounding box center [1158, 467] width 324 height 30
select select "200"
click at [996, 452] on select "100 ($210.00) 200 ($420.00) 300 ($630.00) 400 ($840.00) 500 ($1,050.00)" at bounding box center [1158, 467] width 324 height 30
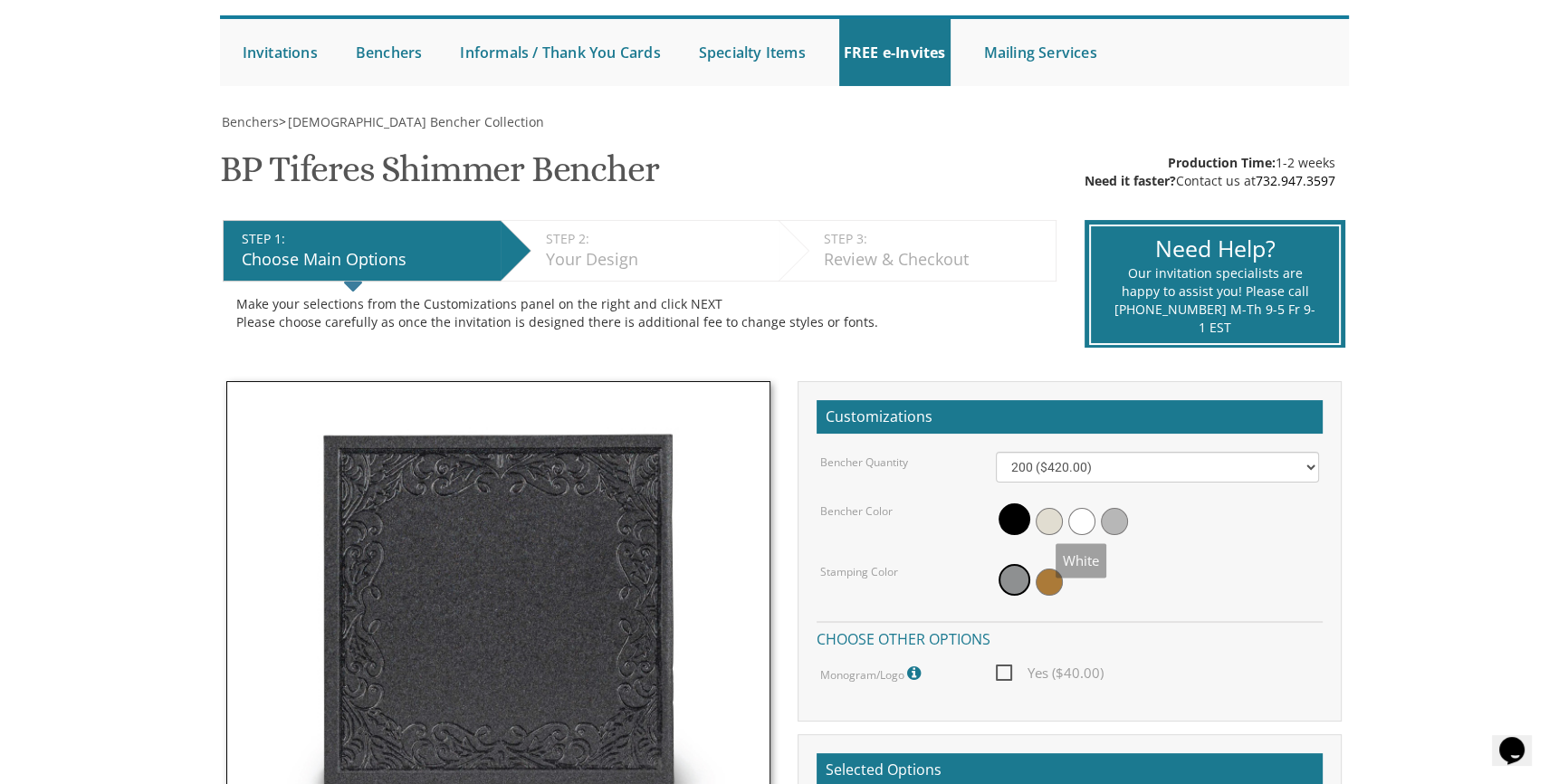
click at [1085, 525] on span at bounding box center [1082, 522] width 28 height 28
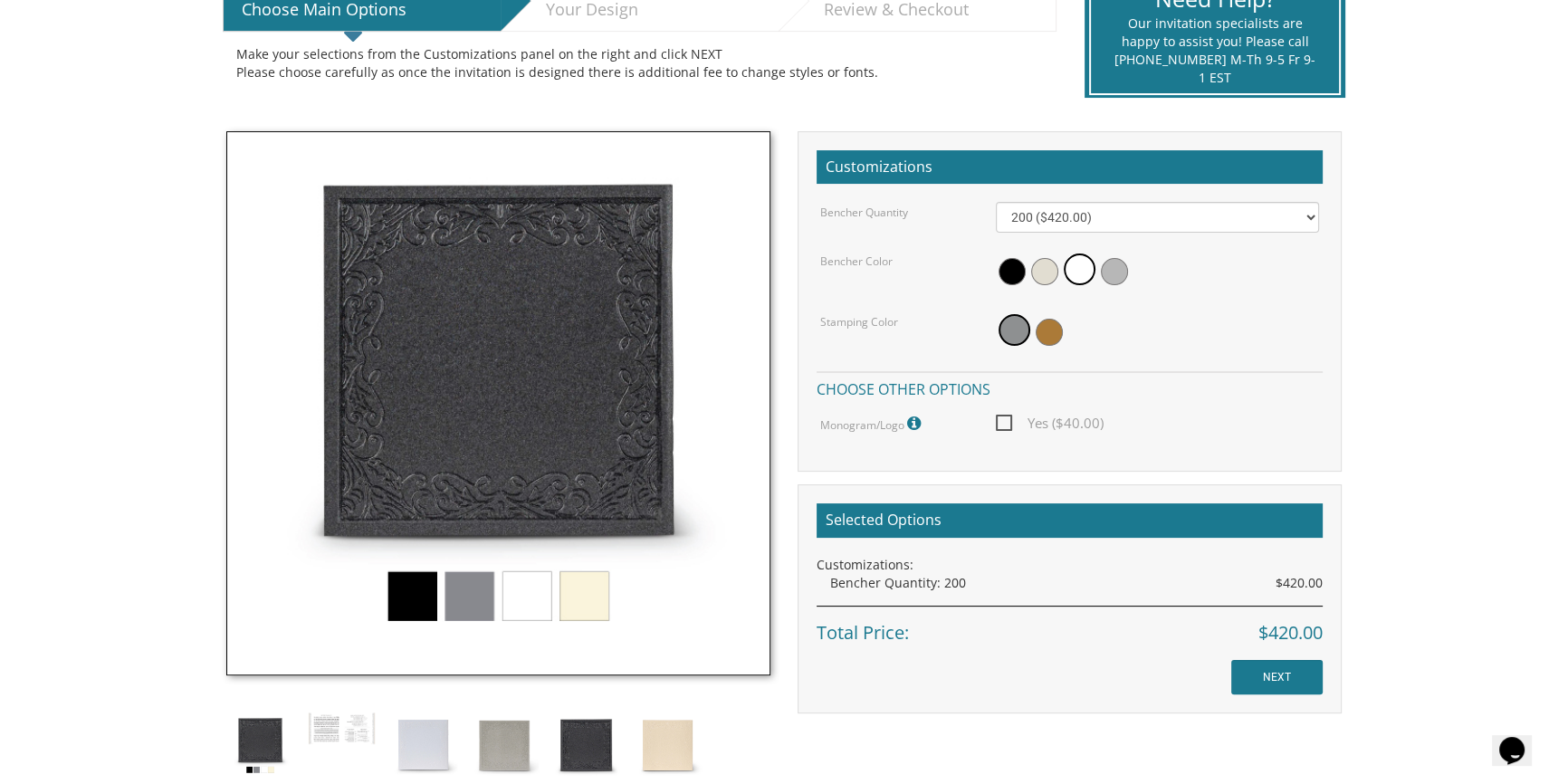
scroll to position [411, 0]
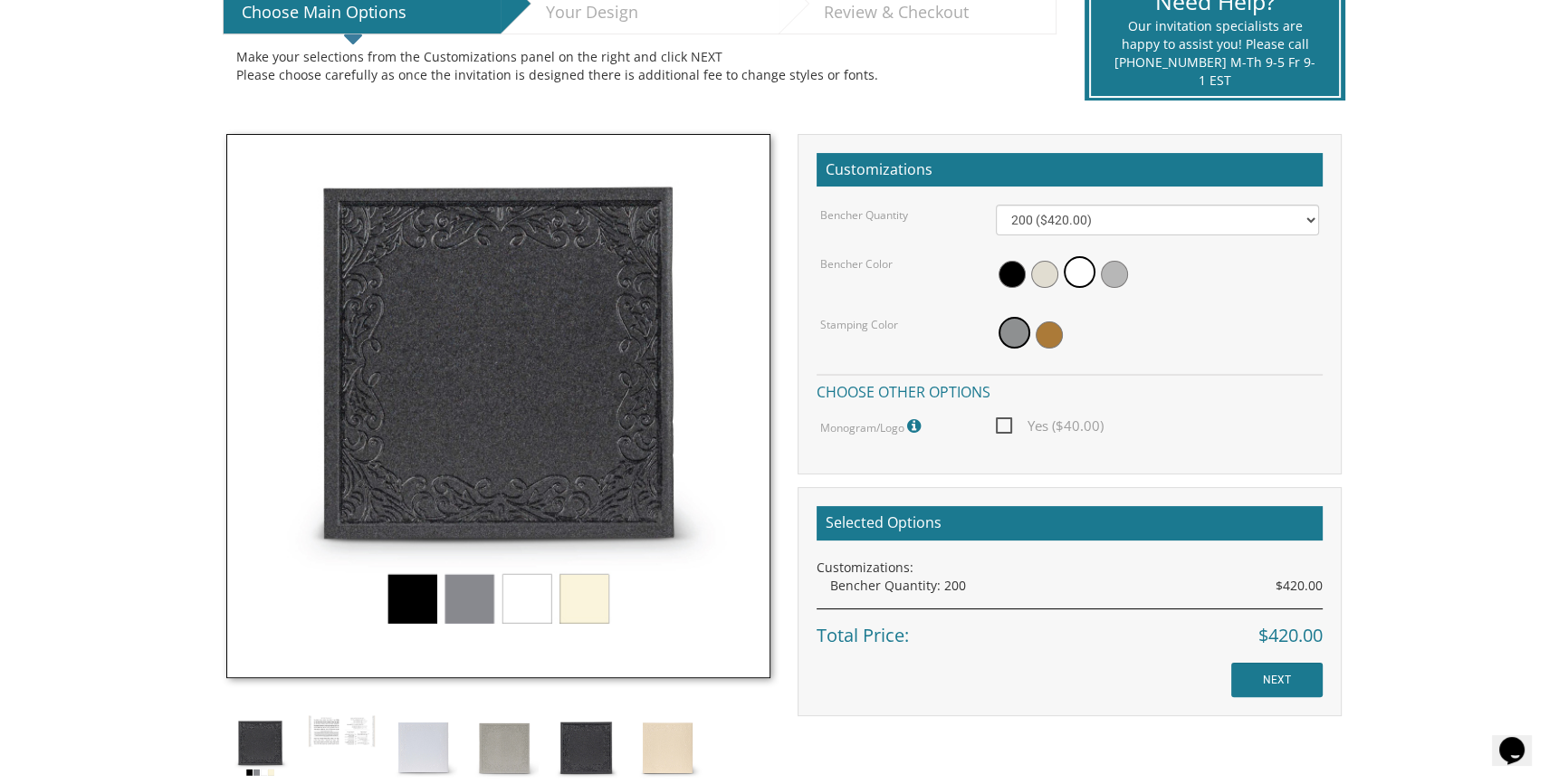
click at [1000, 424] on span "Yes ($40.00)" at bounding box center [1049, 426] width 108 height 23
click at [1000, 424] on input "Yes ($40.00)" at bounding box center [1001, 423] width 12 height 12
checkbox input "true"
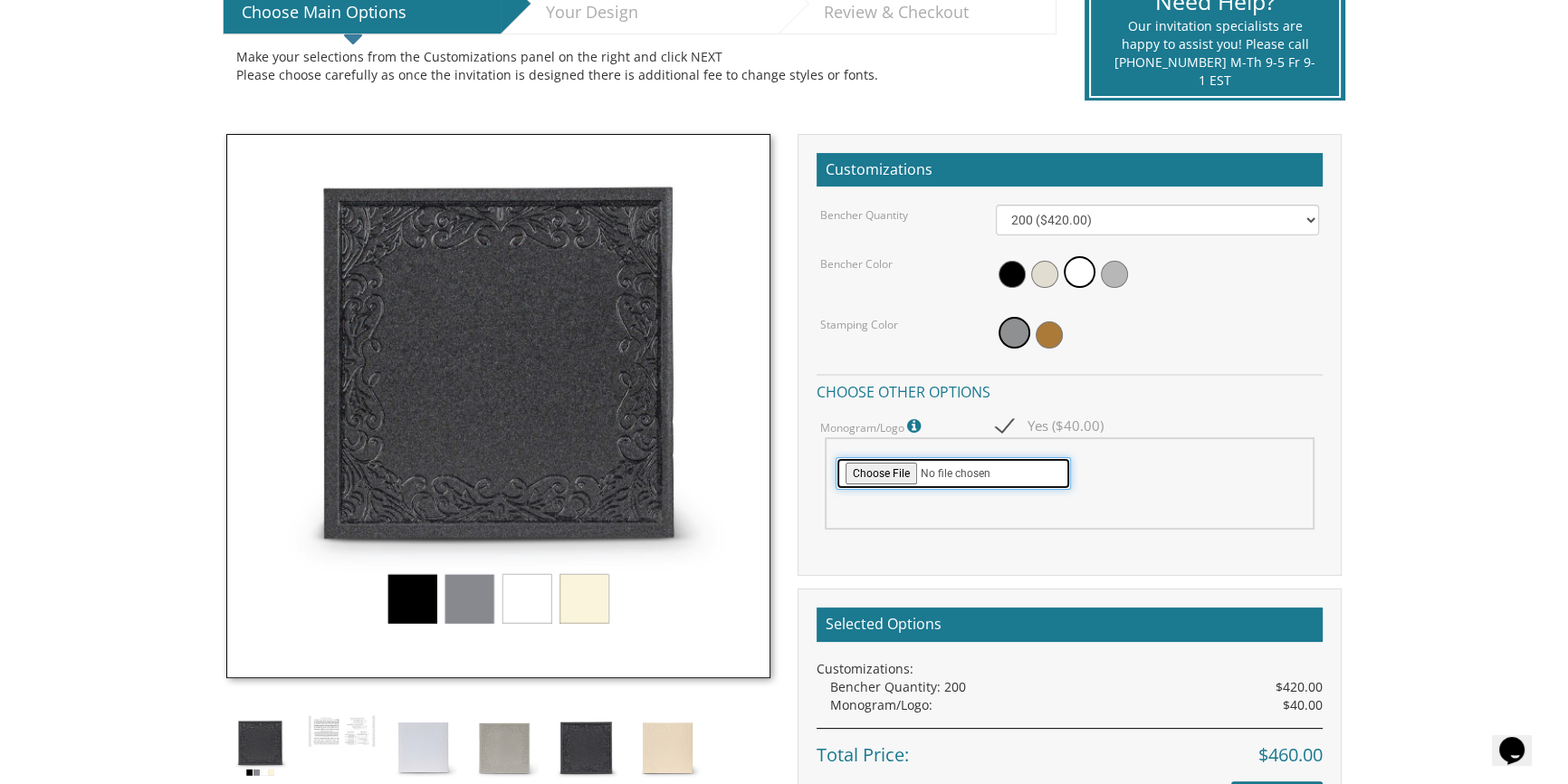
click at [896, 470] on input "file" at bounding box center [953, 473] width 236 height 32
type input "C:\fakepath\image000000.jpg"
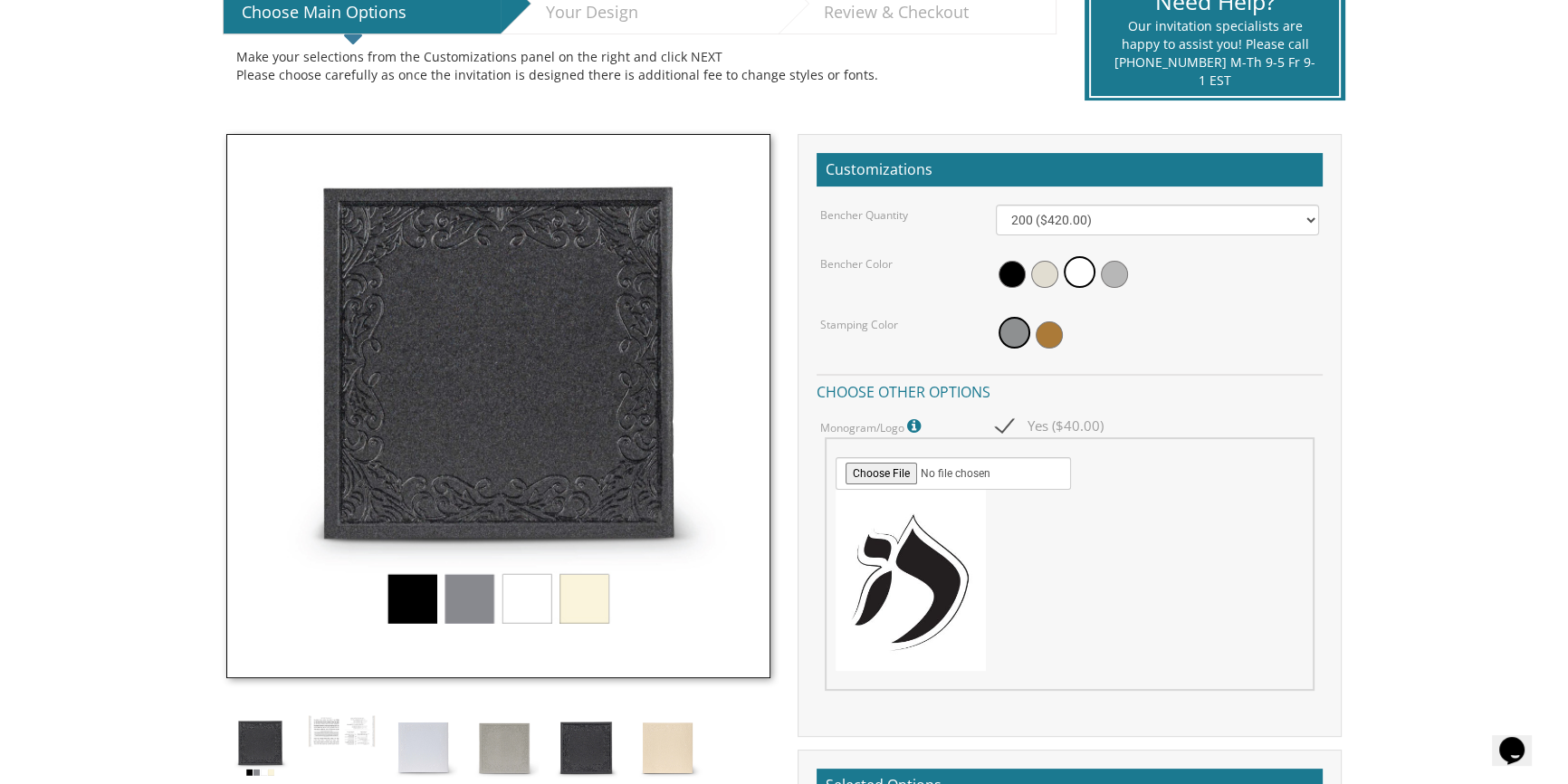
click at [511, 601] on img at bounding box center [498, 406] width 544 height 544
click at [347, 730] on img at bounding box center [341, 731] width 68 height 34
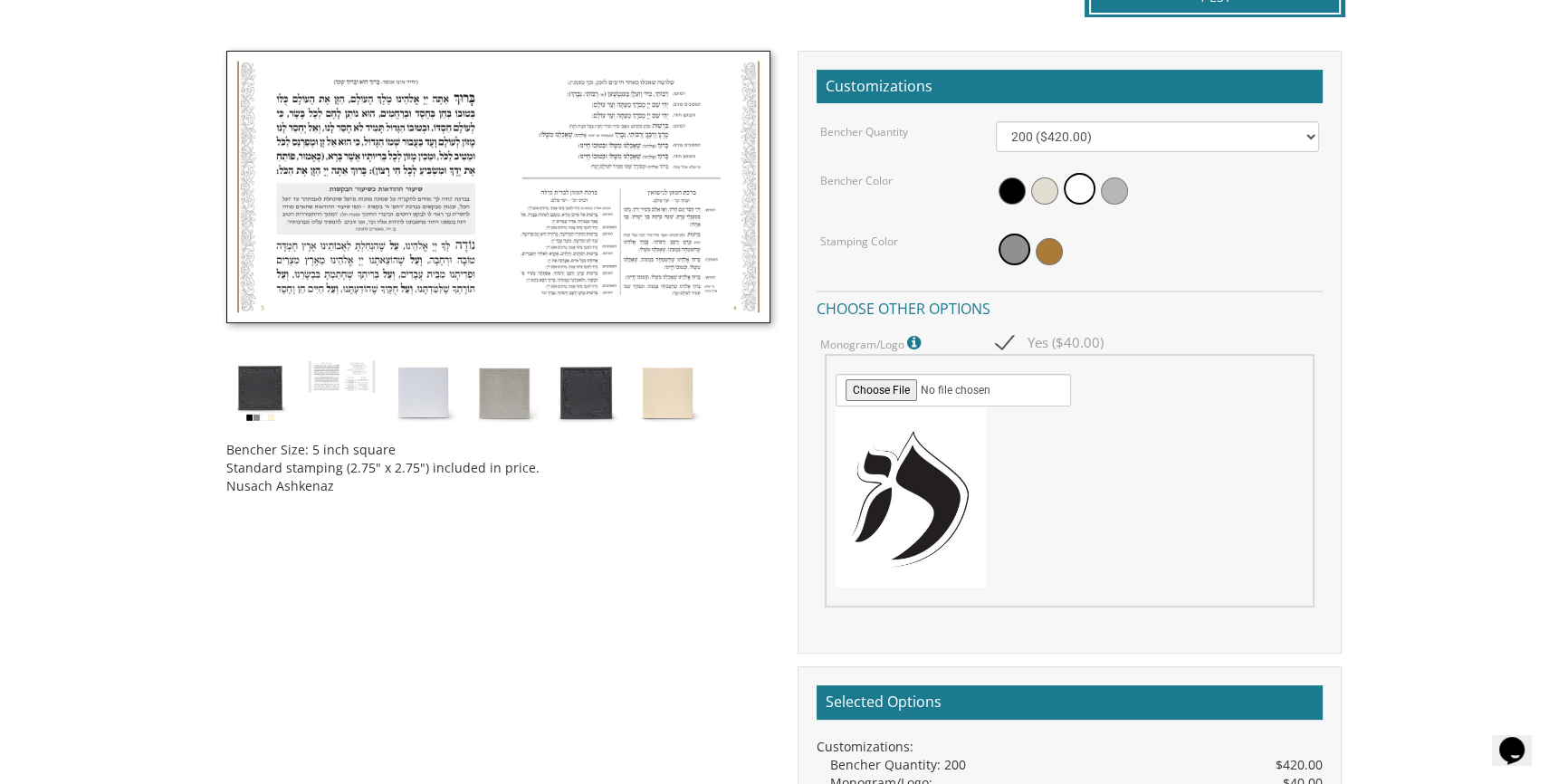
scroll to position [493, 0]
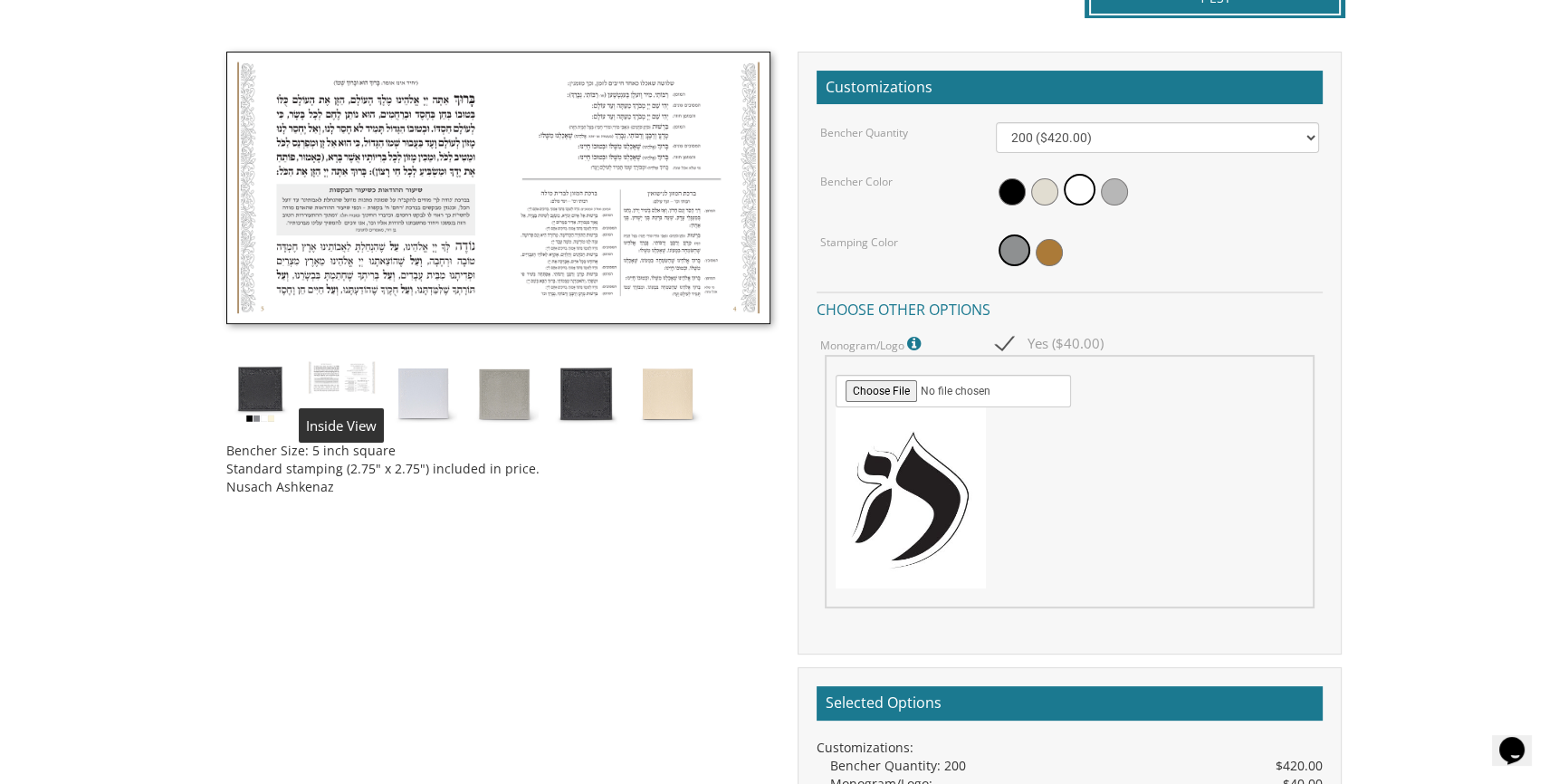
click at [343, 376] on img at bounding box center [341, 376] width 68 height 34
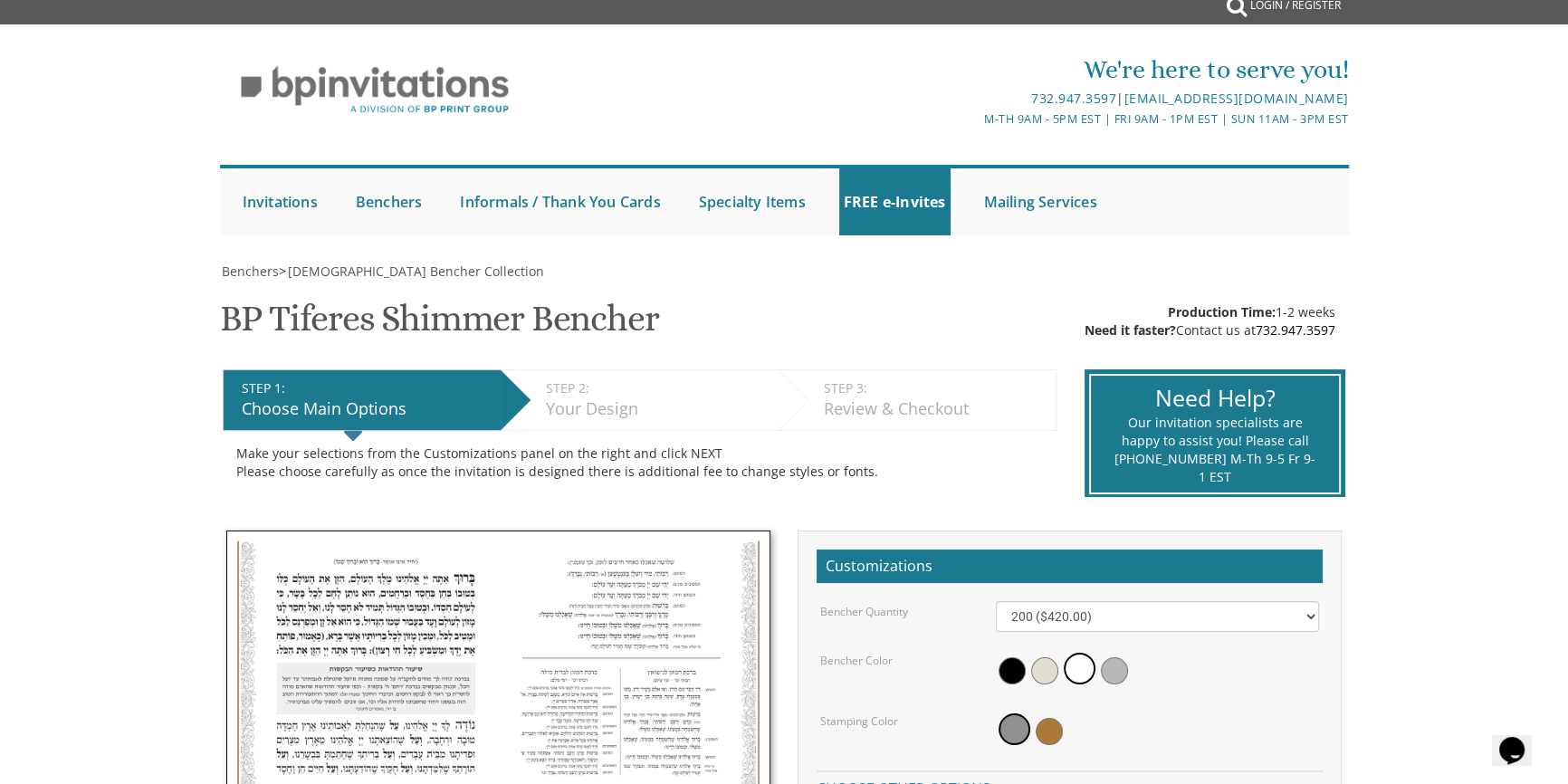
scroll to position [0, 0]
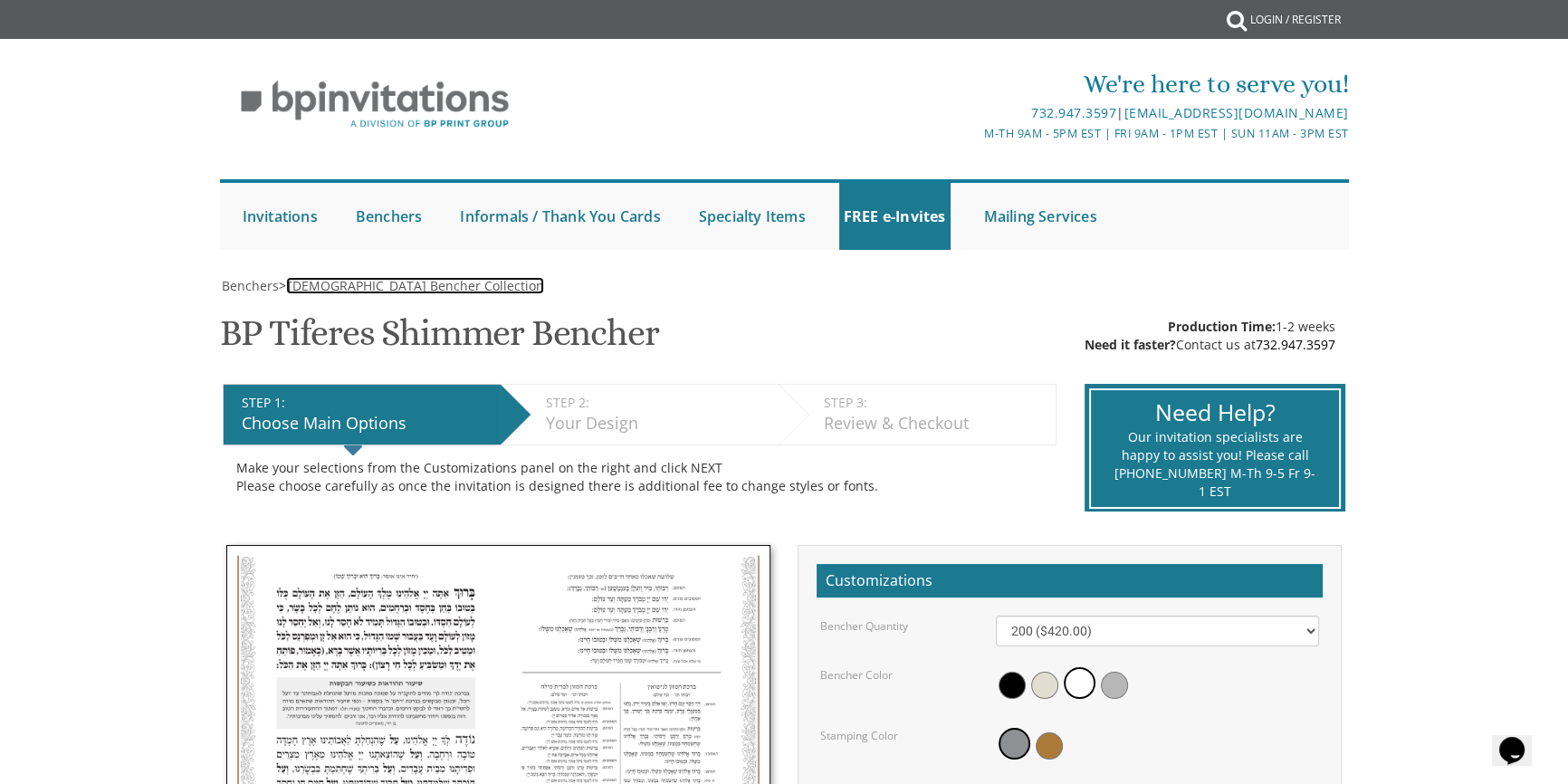
click at [337, 281] on span "[DEMOGRAPHIC_DATA] Bencher Collection" at bounding box center [416, 285] width 256 height 17
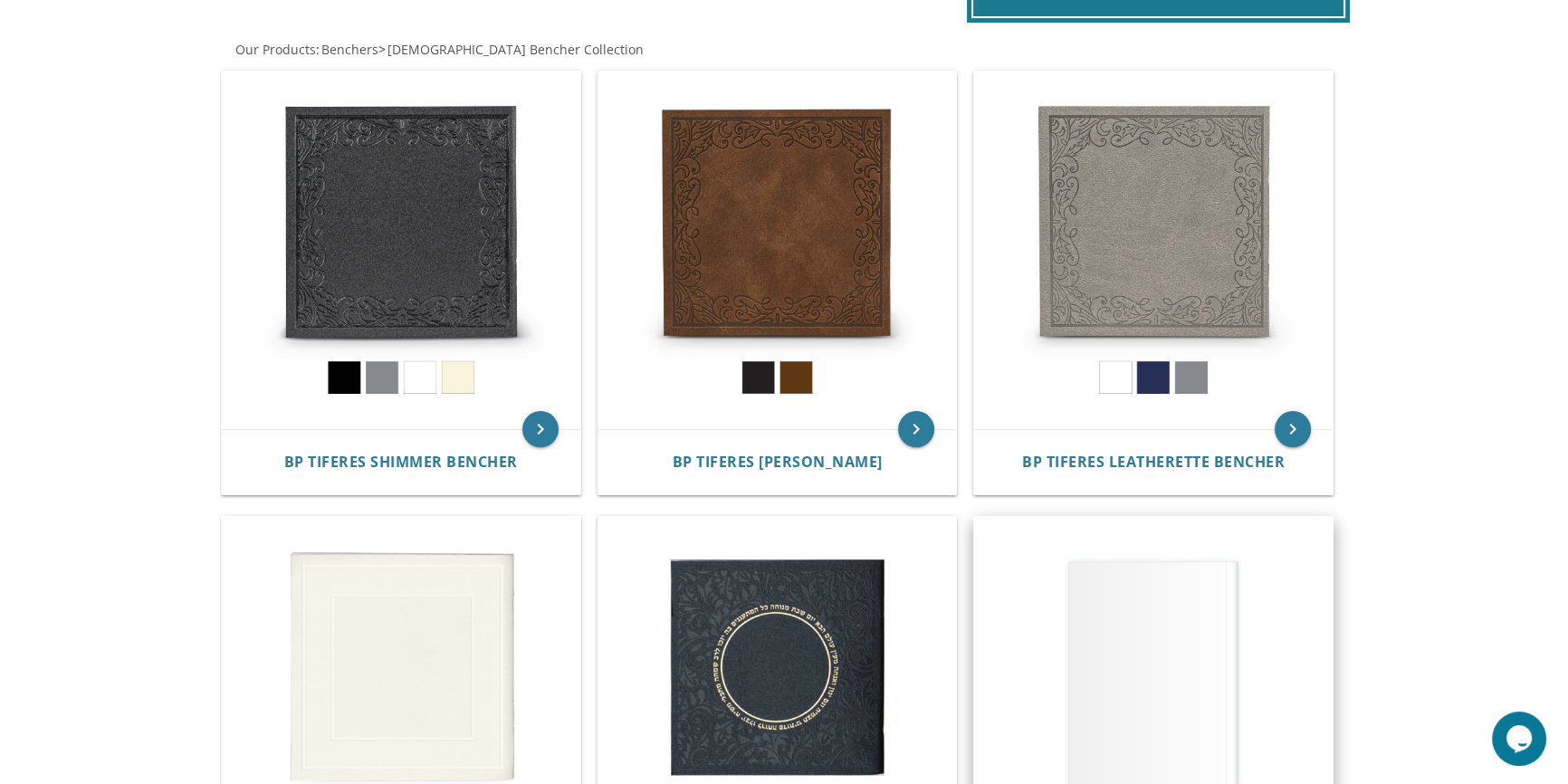
scroll to position [329, 0]
